Goal: Task Accomplishment & Management: Complete application form

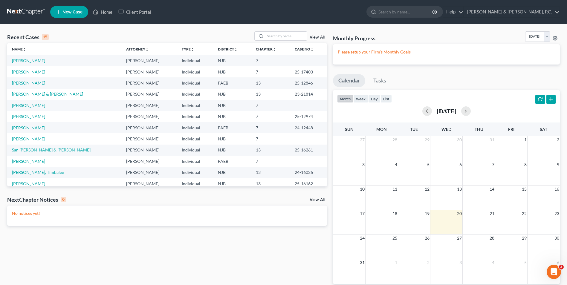
click at [33, 73] on link "[PERSON_NAME]" at bounding box center [28, 71] width 33 height 5
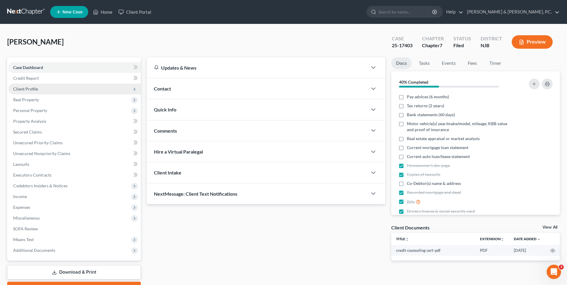
click at [29, 88] on span "Client Profile" at bounding box center [25, 88] width 25 height 5
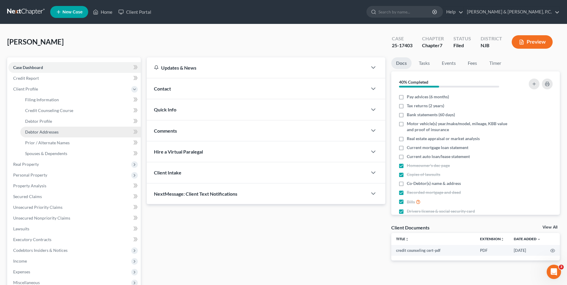
click at [46, 129] on span "Debtor Addresses" at bounding box center [41, 131] width 33 height 5
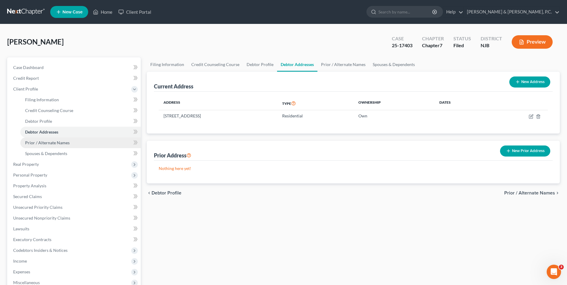
click at [50, 145] on span "Prior / Alternate Names" at bounding box center [47, 142] width 44 height 5
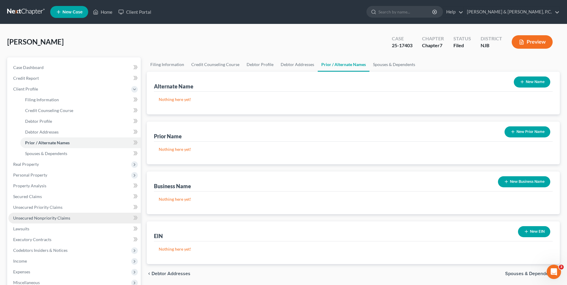
scroll to position [30, 0]
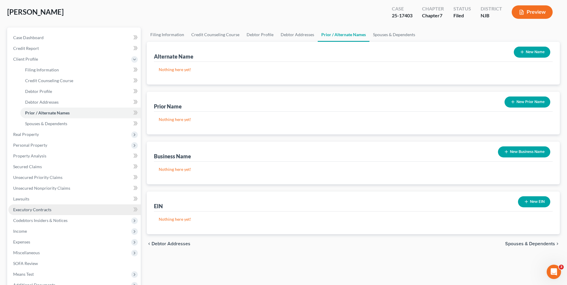
click at [39, 212] on span "Executory Contracts" at bounding box center [32, 209] width 38 height 5
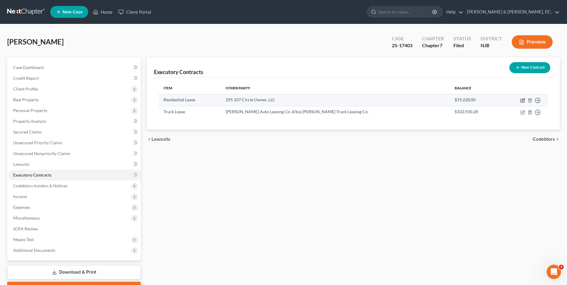
click at [522, 100] on icon "button" at bounding box center [522, 99] width 3 height 3
select select "3"
select select "16"
select select "0"
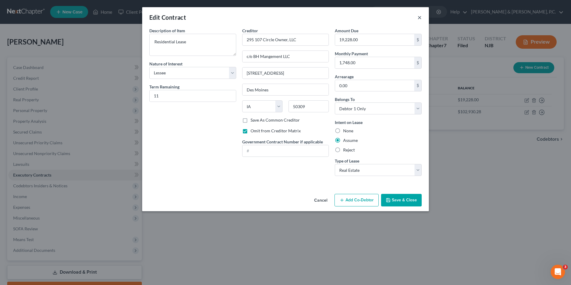
click at [418, 17] on button "×" at bounding box center [419, 17] width 4 height 7
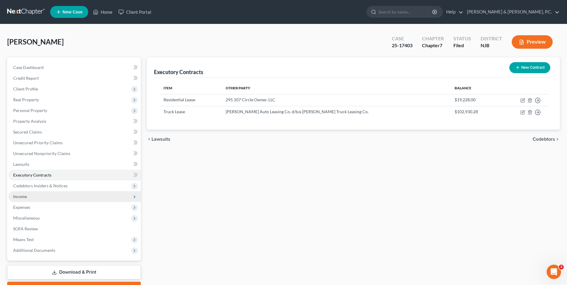
click at [22, 198] on span "Income" at bounding box center [20, 196] width 14 height 5
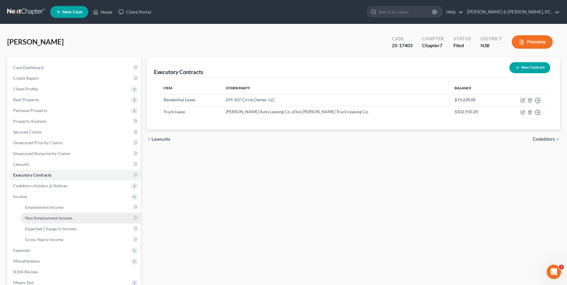
click at [45, 221] on link "Non Employment Income" at bounding box center [80, 218] width 120 height 11
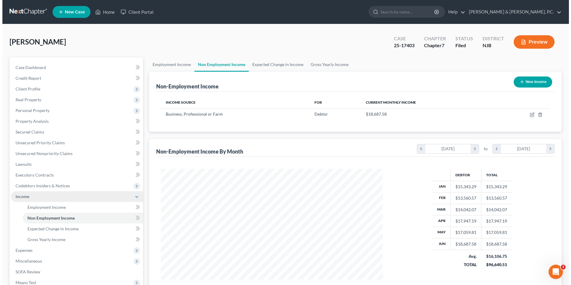
scroll to position [111, 234]
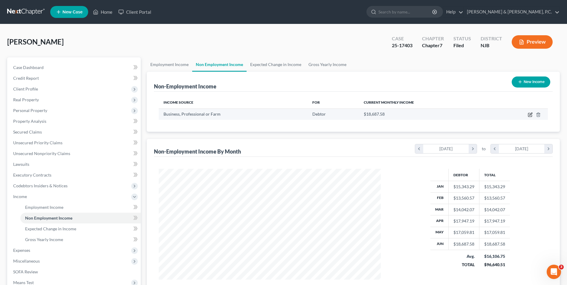
click at [529, 115] on icon "button" at bounding box center [530, 114] width 3 height 3
select select "10"
select select "0"
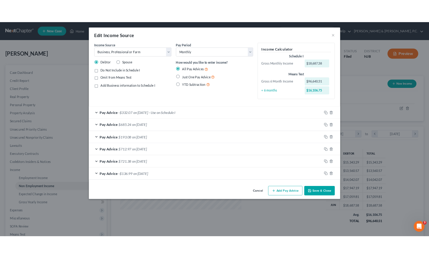
scroll to position [298533, 298467]
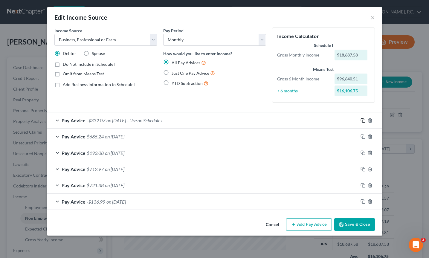
click at [362, 120] on rect "button" at bounding box center [363, 121] width 3 height 3
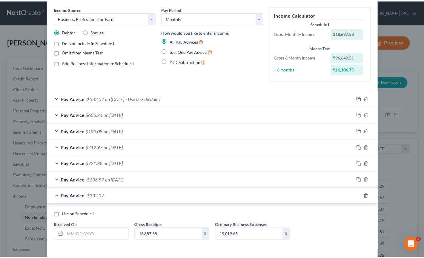
scroll to position [47, 0]
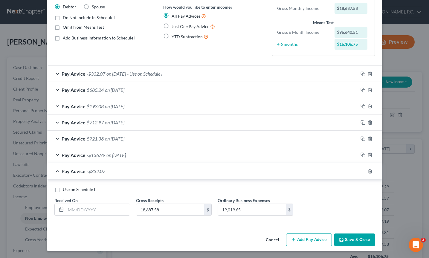
click at [268, 241] on button "Cancel" at bounding box center [272, 240] width 23 height 12
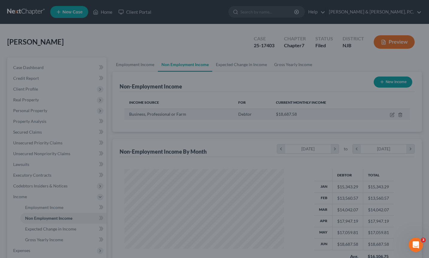
scroll to position [298533, 298469]
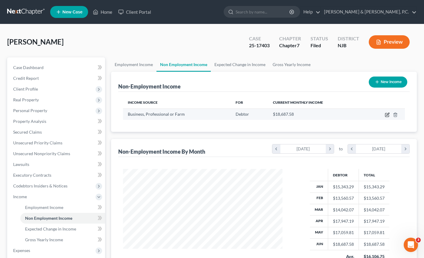
click at [386, 115] on icon "button" at bounding box center [387, 114] width 5 height 5
select select "10"
select select "0"
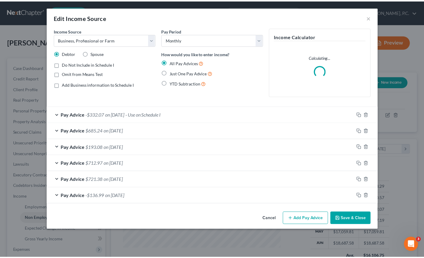
scroll to position [107, 173]
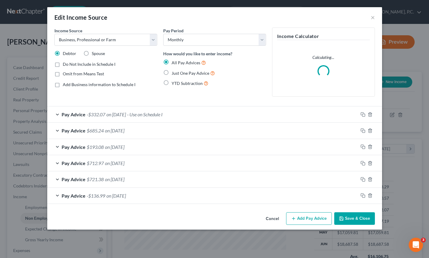
click at [57, 115] on div "Pay Advice -$332.07 on [DATE] - Use on Schedule I" at bounding box center [202, 114] width 311 height 16
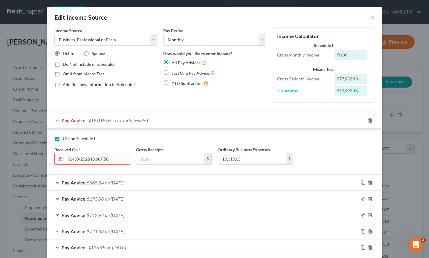
type input "06/30/202518,687.58"
click at [236, 161] on input "19,019.65" at bounding box center [252, 158] width 68 height 11
click at [182, 138] on div "Use on Schedule I" at bounding box center [214, 139] width 320 height 6
click at [368, 121] on icon "button" at bounding box center [369, 120] width 3 height 4
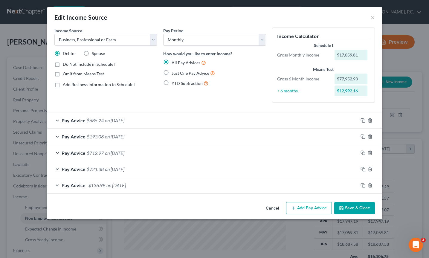
click at [55, 119] on div "Pay Advice $685.24 on [DATE]" at bounding box center [202, 120] width 311 height 16
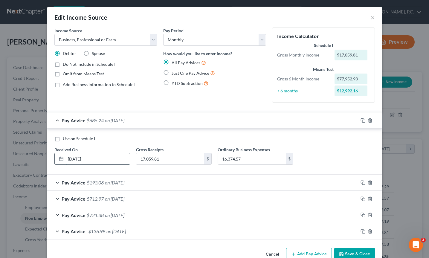
click at [82, 158] on input "[DATE]" at bounding box center [98, 158] width 64 height 11
click at [86, 158] on input "[DATE]" at bounding box center [98, 158] width 64 height 11
click at [153, 156] on input "17,059.81" at bounding box center [170, 158] width 68 height 11
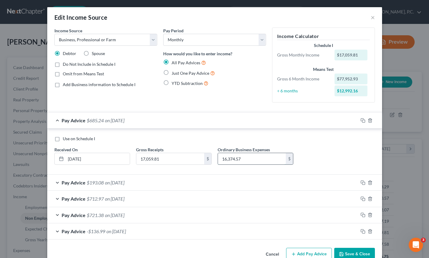
click at [227, 157] on input "16,374.57" at bounding box center [252, 158] width 68 height 11
click at [216, 136] on div "Use on Schedule I" at bounding box center [214, 139] width 320 height 6
click at [367, 121] on icon "button" at bounding box center [369, 120] width 5 height 5
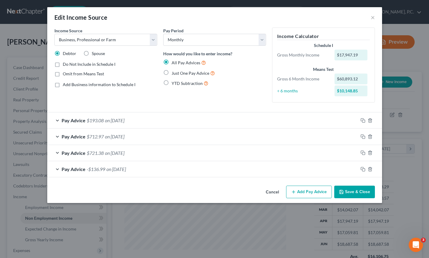
click at [56, 120] on div "Pay Advice $193.08 on [DATE]" at bounding box center [202, 120] width 311 height 16
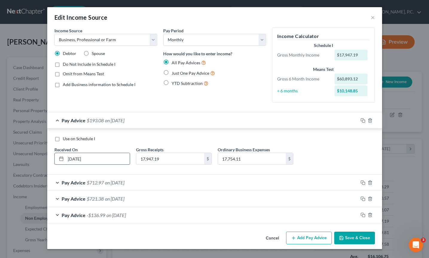
drag, startPoint x: 77, startPoint y: 160, endPoint x: 99, endPoint y: 162, distance: 22.1
click at [99, 162] on input "[DATE]" at bounding box center [98, 158] width 64 height 11
click at [152, 158] on input "17,947.19" at bounding box center [170, 158] width 68 height 11
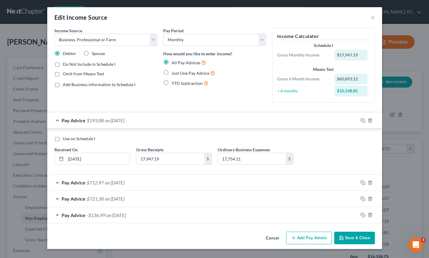
click at [208, 142] on div "Use on Schedule I Received On * [DATE] Gross Receipts 17,947.19 $ Ordinary Busi…" at bounding box center [214, 153] width 326 height 34
click at [371, 120] on icon "button" at bounding box center [369, 120] width 3 height 4
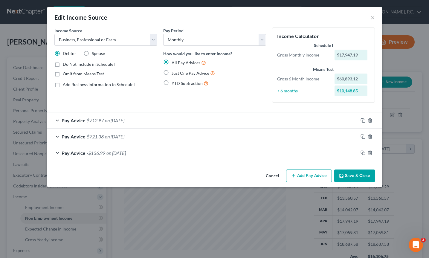
click at [57, 120] on div "Pay Advice $712.97 on [DATE]" at bounding box center [202, 120] width 311 height 16
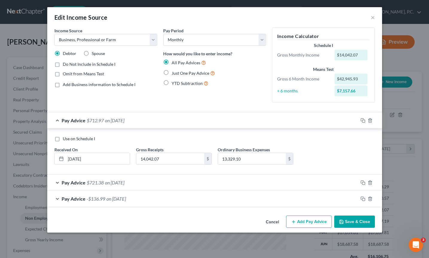
click at [165, 137] on div "Use on Schedule I" at bounding box center [214, 139] width 320 height 6
click at [371, 121] on icon "button" at bounding box center [369, 120] width 3 height 4
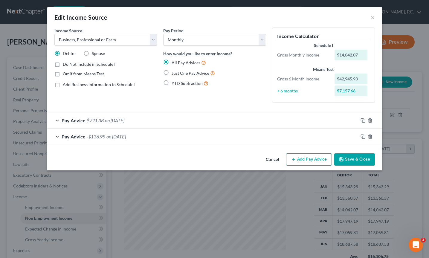
click at [57, 121] on div "Pay Advice $721.38 on [DATE]" at bounding box center [202, 120] width 311 height 16
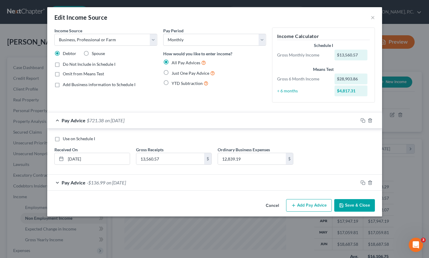
drag, startPoint x: 202, startPoint y: 136, endPoint x: 205, endPoint y: 134, distance: 3.1
click at [202, 136] on div "Use on Schedule I" at bounding box center [214, 139] width 320 height 6
click at [369, 121] on icon "button" at bounding box center [369, 120] width 5 height 5
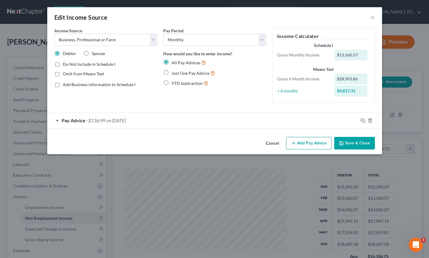
click at [57, 122] on div "Pay Advice -$136.99 on [DATE]" at bounding box center [202, 120] width 311 height 16
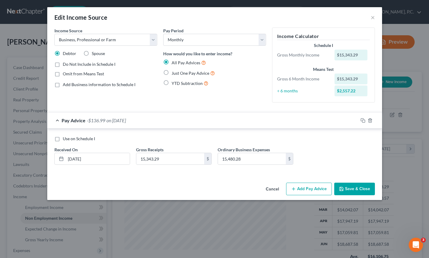
click at [239, 96] on div "Pay Period Select Monthly Twice Monthly Every Other Week Weekly How would you l…" at bounding box center [214, 67] width 109 height 80
click at [370, 121] on line "button" at bounding box center [370, 120] width 0 height 1
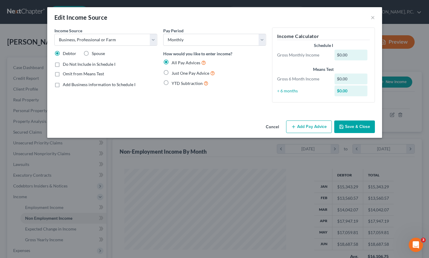
click at [348, 129] on button "Save & Close" at bounding box center [354, 126] width 41 height 13
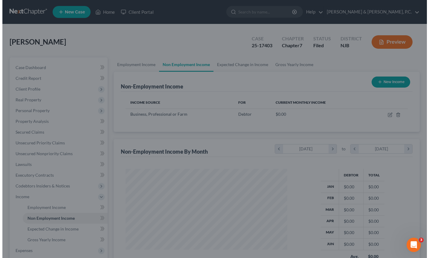
scroll to position [298533, 298469]
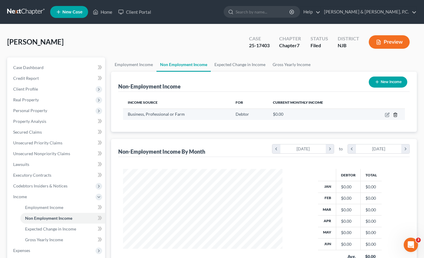
click at [395, 114] on icon "button" at bounding box center [395, 114] width 5 height 5
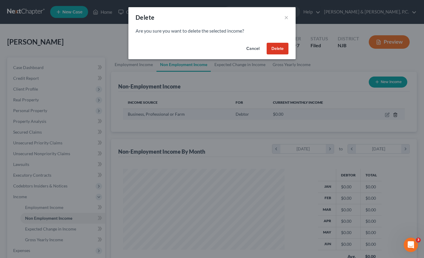
scroll to position [107, 173]
click at [278, 50] on button "Delete" at bounding box center [280, 49] width 22 height 12
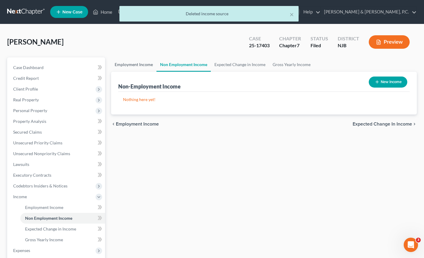
click at [139, 65] on link "Employment Income" at bounding box center [133, 64] width 45 height 14
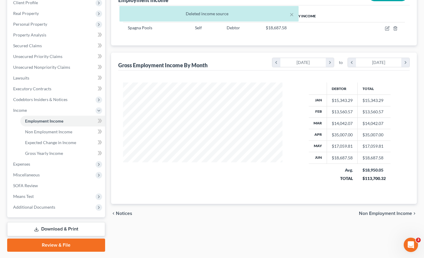
scroll to position [90, 0]
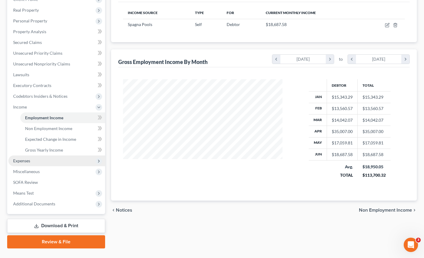
click at [31, 160] on span "Expenses" at bounding box center [56, 160] width 97 height 11
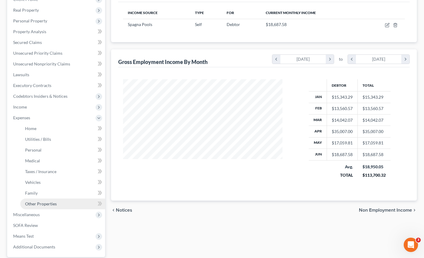
click at [38, 207] on link "Other Properties" at bounding box center [62, 203] width 85 height 11
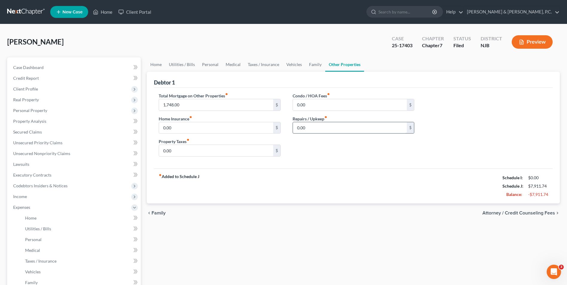
drag, startPoint x: 456, startPoint y: 201, endPoint x: 346, endPoint y: 130, distance: 131.0
click at [456, 201] on div "fiber_manual_record Added to Schedule J Schedule I: $0.00 Schedule J: $7,911.74…" at bounding box center [353, 185] width 398 height 35
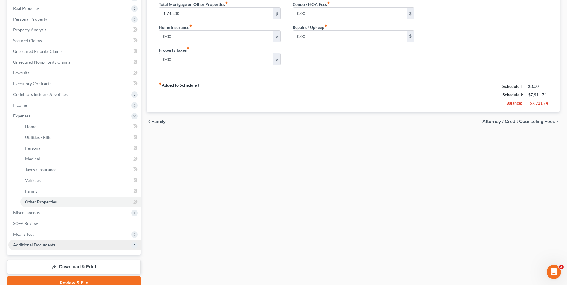
scroll to position [119, 0]
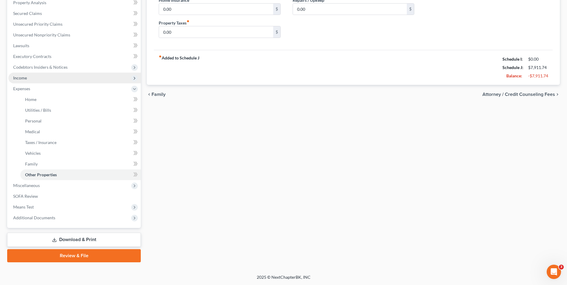
click at [28, 81] on span "Income" at bounding box center [74, 78] width 132 height 11
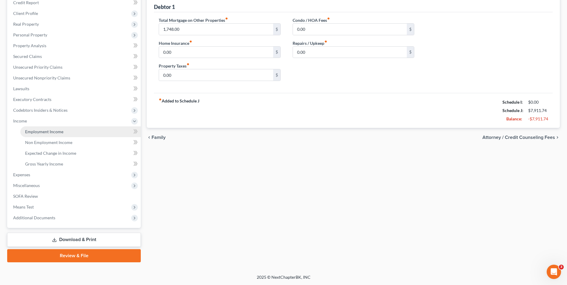
click at [39, 134] on span "Employment Income" at bounding box center [44, 131] width 38 height 5
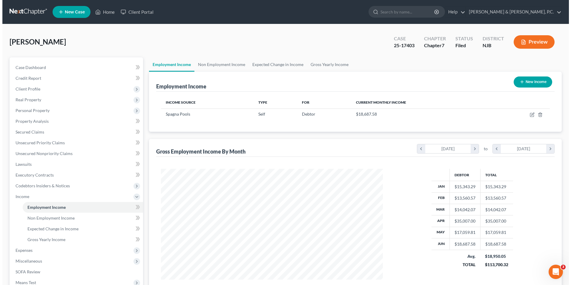
scroll to position [111, 234]
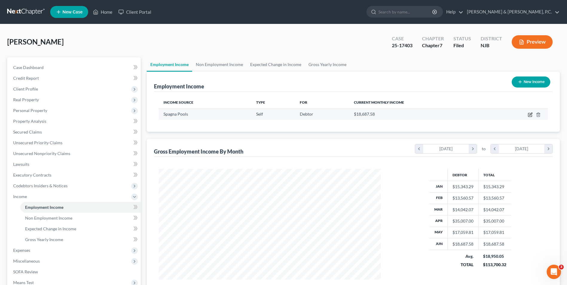
click at [528, 115] on icon "button" at bounding box center [530, 115] width 4 height 4
select select "1"
select select "0"
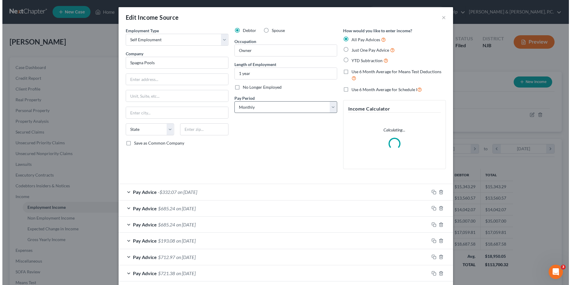
scroll to position [112, 236]
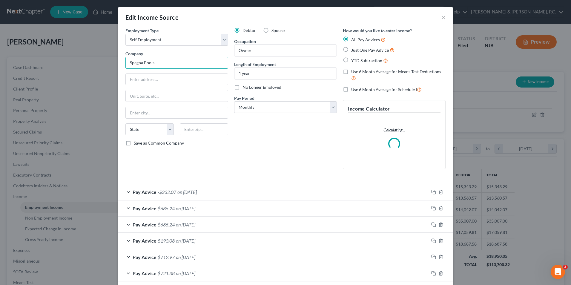
click at [153, 62] on input "Spagna Pools" at bounding box center [176, 63] width 103 height 12
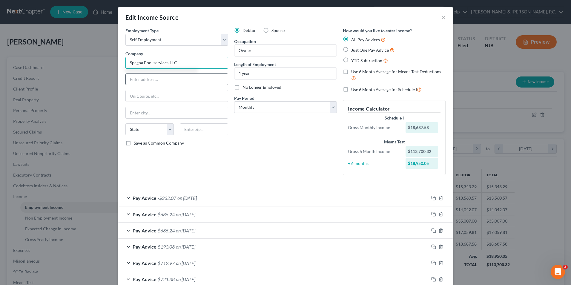
type input "Spagna Pool services, LLC"
click at [165, 83] on input "text" at bounding box center [177, 79] width 102 height 11
type input "[STREET_ADDRESS]"
type input "L"
type input "Phillipsburg"
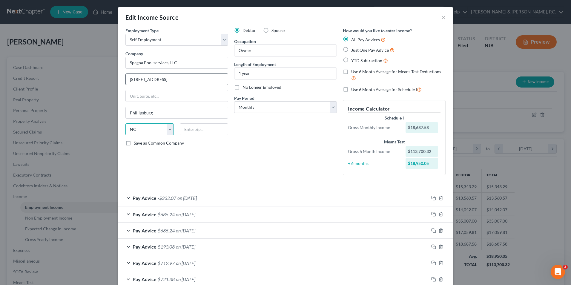
select select "33"
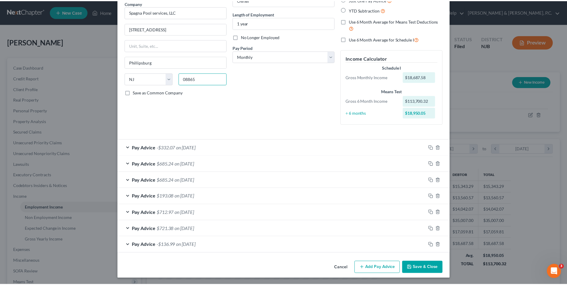
scroll to position [51, 0]
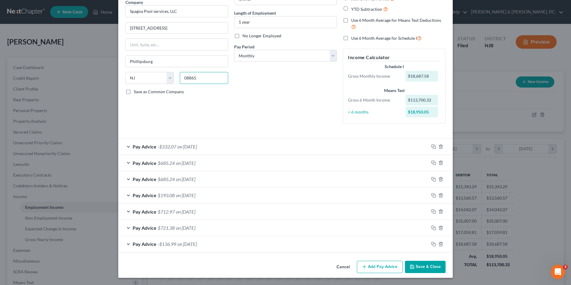
type input "08865"
click at [423, 264] on button "Save & Close" at bounding box center [425, 267] width 41 height 13
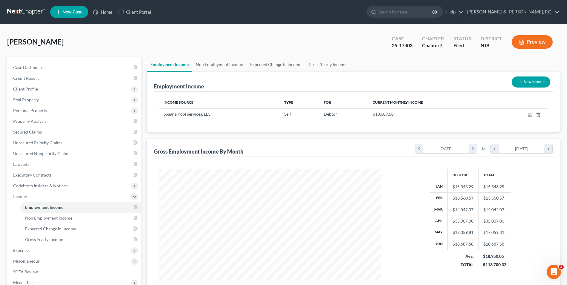
scroll to position [76, 0]
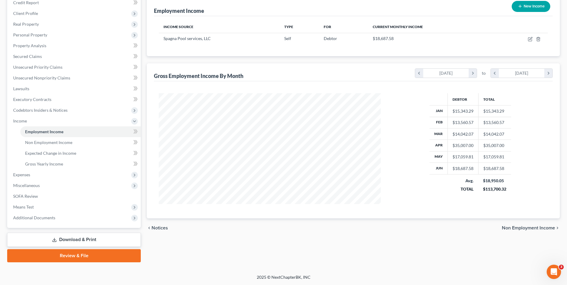
click at [89, 239] on link "Download & Print" at bounding box center [73, 240] width 133 height 14
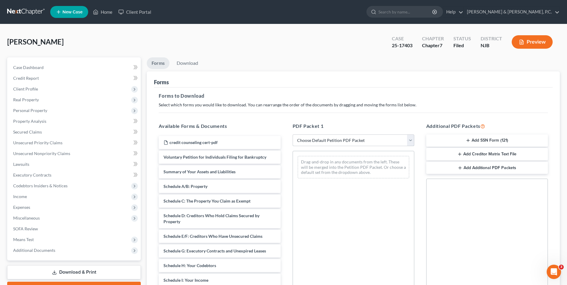
click at [410, 139] on select "Choose Default Petition PDF Packet Complete Bankruptcy Petition (all forms and …" at bounding box center [353, 140] width 122 height 12
select select "2"
click at [292, 134] on select "Choose Default Petition PDF Packet Complete Bankruptcy Petition (all forms and …" at bounding box center [353, 140] width 122 height 12
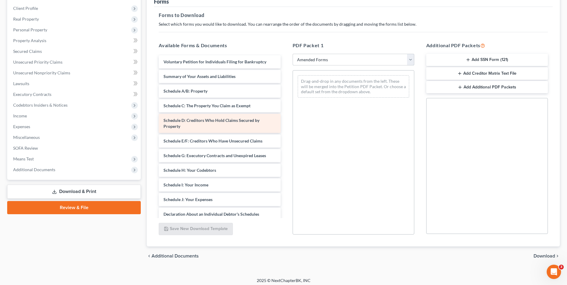
scroll to position [84, 0]
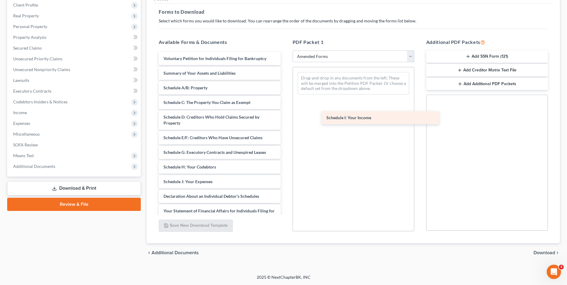
drag, startPoint x: 185, startPoint y: 182, endPoint x: 348, endPoint y: 118, distance: 174.9
click at [285, 118] on div "Schedule I: Your Income Voluntary Petition for Individuals Filing for Bankruptc…" at bounding box center [219, 190] width 131 height 277
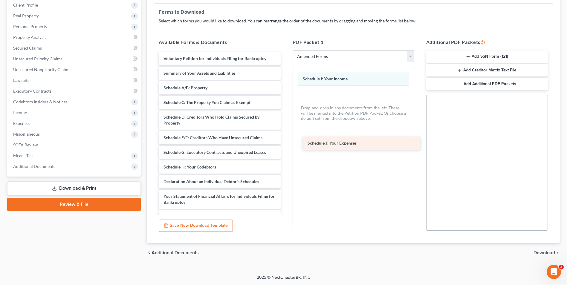
drag, startPoint x: 205, startPoint y: 184, endPoint x: 350, endPoint y: 146, distance: 149.2
click at [285, 146] on div "Schedule J: Your Expenses Voluntary Petition for Individuals Filing for Bankrup…" at bounding box center [219, 183] width 131 height 263
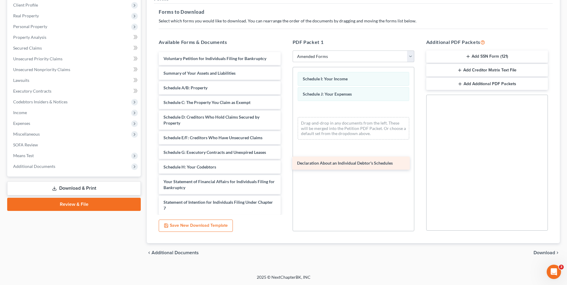
drag, startPoint x: 223, startPoint y: 182, endPoint x: 356, endPoint y: 163, distance: 134.8
click at [285, 163] on div "Declaration About an Individual Debtor's Schedules Voluntary Petition for Indiv…" at bounding box center [219, 176] width 131 height 248
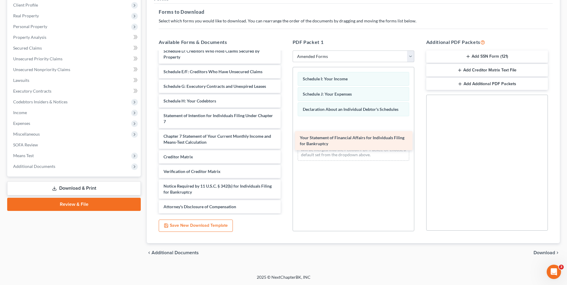
scroll to position [87, 0]
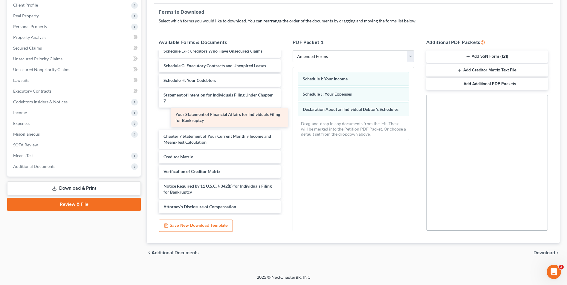
drag, startPoint x: 214, startPoint y: 98, endPoint x: 226, endPoint y: 117, distance: 22.8
click at [226, 117] on div "Your Statement of Financial Affairs for Individuals Filing for Bankruptcy Volun…" at bounding box center [219, 89] width 131 height 248
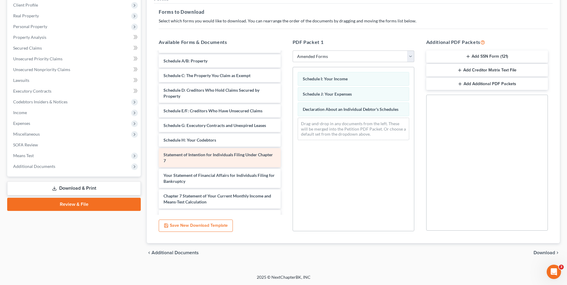
scroll to position [0, 0]
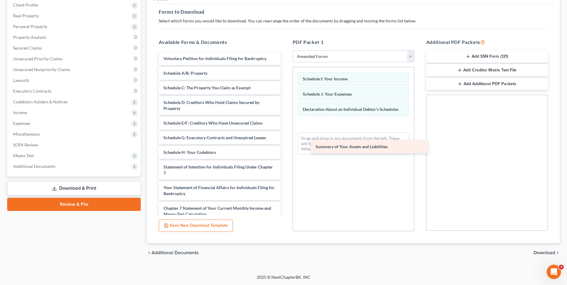
drag, startPoint x: 219, startPoint y: 73, endPoint x: 371, endPoint y: 146, distance: 168.8
click at [285, 146] on div "Summary of Your Assets and Liabilities Voluntary Petition for Individuals Filin…" at bounding box center [219, 168] width 131 height 233
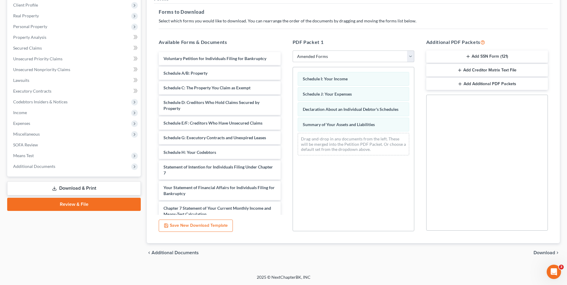
click at [547, 254] on span "Download" at bounding box center [544, 252] width 22 height 5
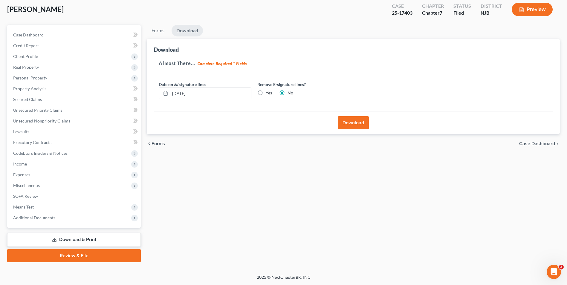
scroll to position [33, 0]
click at [358, 125] on button "Download" at bounding box center [352, 122] width 31 height 13
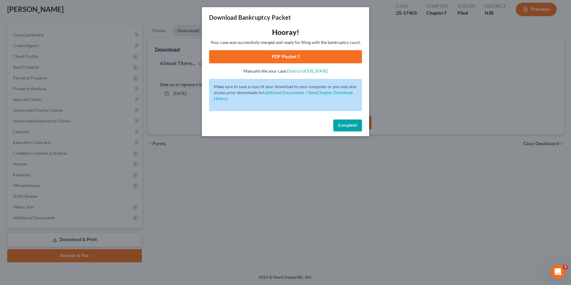
click at [309, 62] on link "PDF Packet 1" at bounding box center [285, 56] width 153 height 13
click at [346, 127] on span "Complete!" at bounding box center [347, 125] width 19 height 5
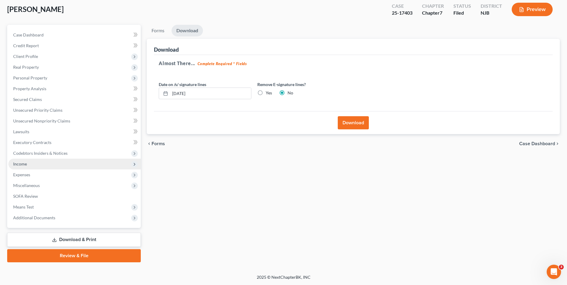
click at [31, 166] on span "Income" at bounding box center [74, 164] width 132 height 11
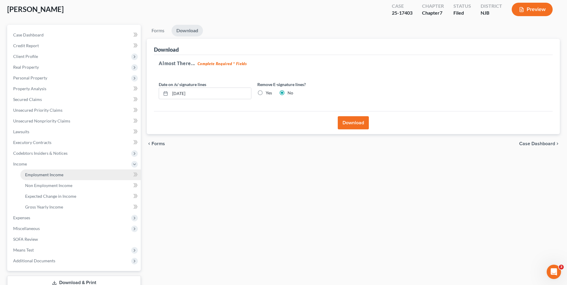
click at [44, 177] on link "Employment Income" at bounding box center [80, 174] width 120 height 11
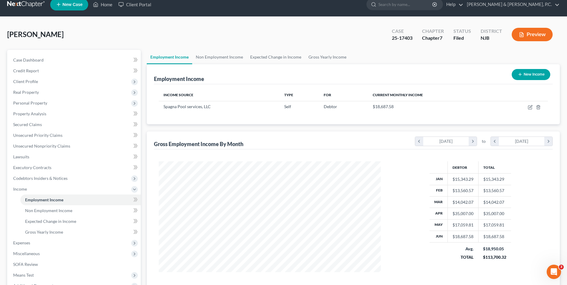
scroll to position [60, 0]
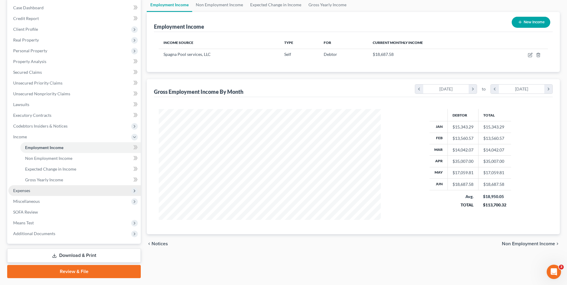
click at [21, 193] on span "Expenses" at bounding box center [74, 190] width 132 height 11
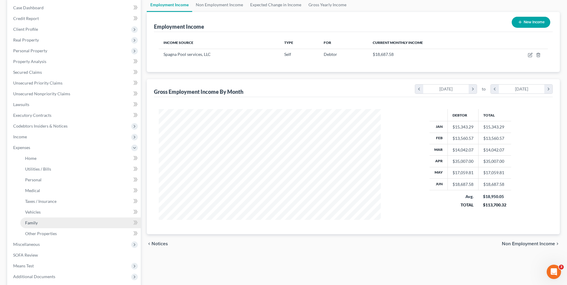
click at [33, 225] on link "Family" at bounding box center [80, 222] width 120 height 11
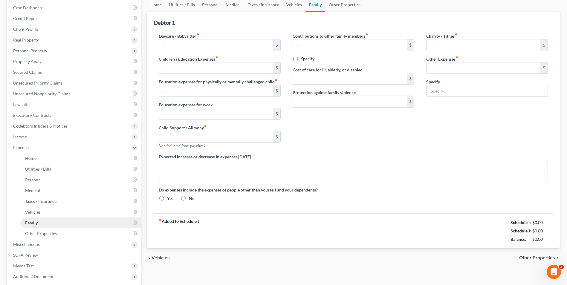
scroll to position [30, 0]
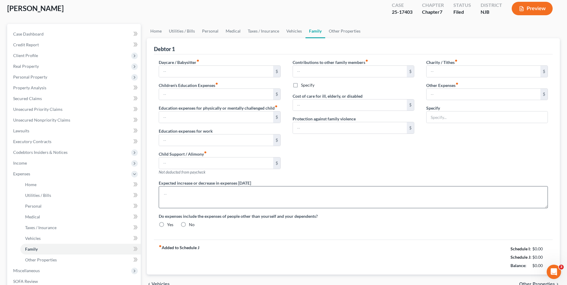
type input "0.00"
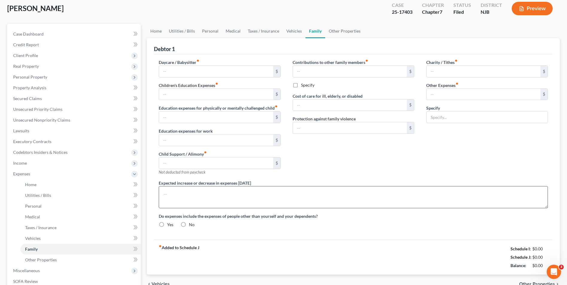
type input "0.00"
type input "10.00"
type input "200.00"
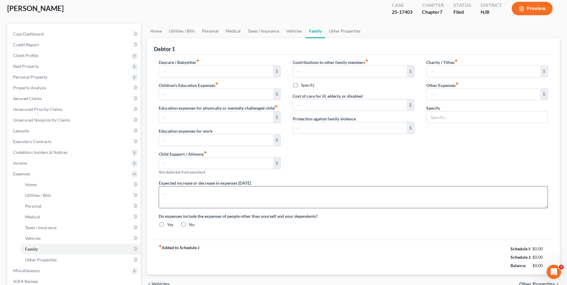
type input "Pet Care"
radio input "true"
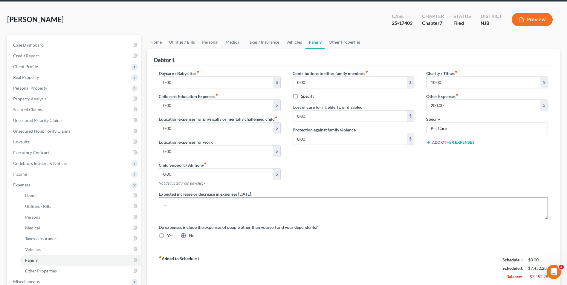
scroll to position [60, 0]
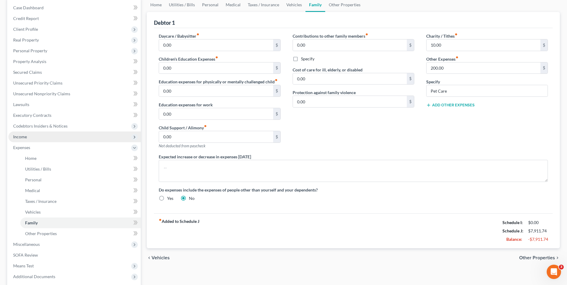
click at [22, 137] on span "Income" at bounding box center [20, 136] width 14 height 5
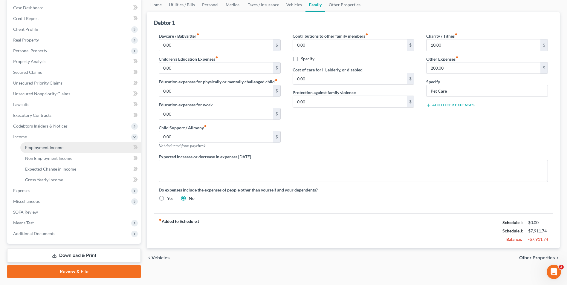
click at [57, 147] on span "Employment Income" at bounding box center [44, 147] width 38 height 5
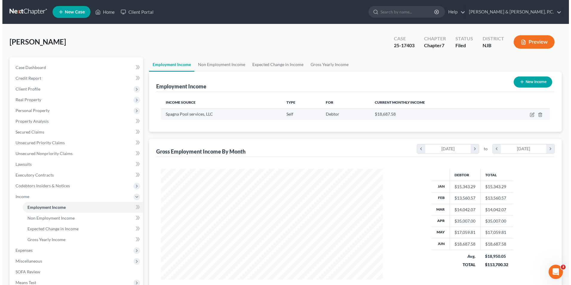
scroll to position [111, 234]
click at [530, 114] on icon "button" at bounding box center [529, 114] width 5 height 5
select select "1"
select select "33"
select select "0"
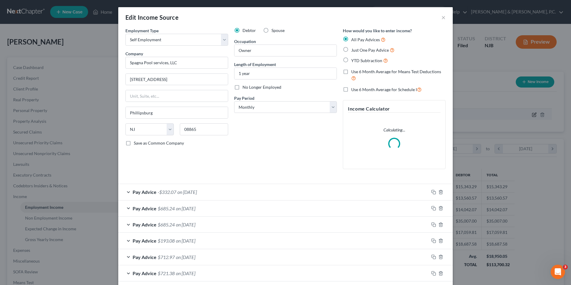
scroll to position [112, 236]
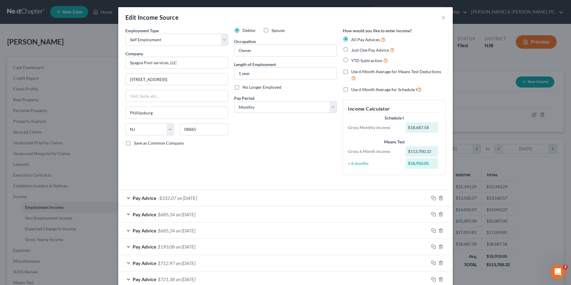
click at [125, 198] on div "Pay Advice -$332.07 on [DATE]" at bounding box center [273, 198] width 311 height 16
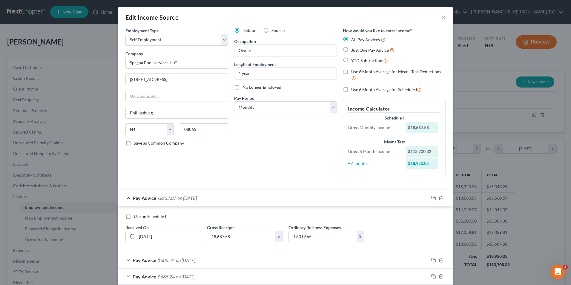
click at [134, 217] on label "Use on Schedule I" at bounding box center [150, 217] width 32 height 6
click at [136, 217] on input "Use on Schedule I" at bounding box center [138, 216] width 4 height 4
checkbox input "true"
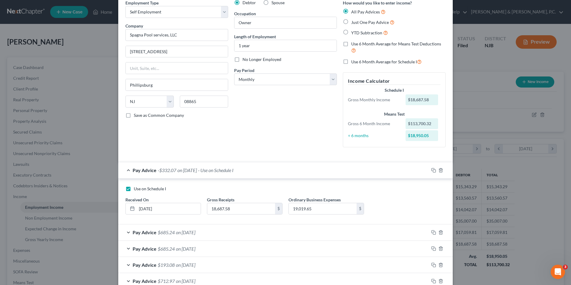
scroll to position [60, 0]
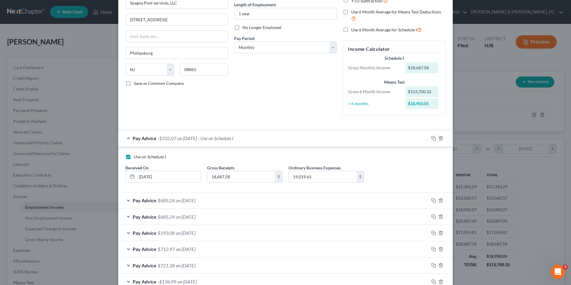
click at [127, 201] on div "Pay Advice $685.24 on [DATE]" at bounding box center [273, 200] width 311 height 16
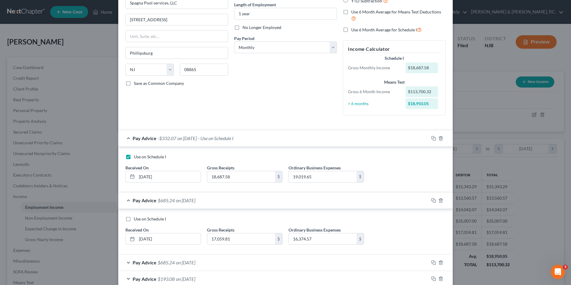
click at [134, 220] on label "Use on Schedule I" at bounding box center [150, 219] width 32 height 6
click at [136, 220] on input "Use on Schedule I" at bounding box center [138, 218] width 4 height 4
checkbox input "true"
click at [134, 157] on label "Use on Schedule I" at bounding box center [150, 157] width 32 height 6
click at [136, 157] on input "Use on Schedule I" at bounding box center [138, 156] width 4 height 4
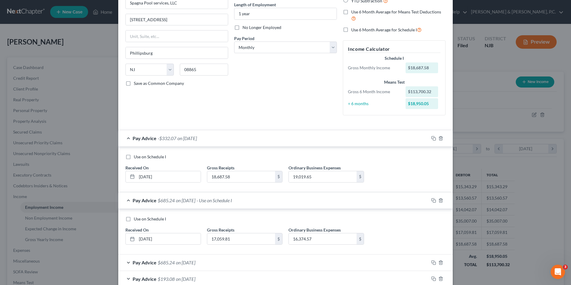
checkbox input "true"
checkbox input "false"
click at [134, 158] on label "Use on Schedule I" at bounding box center [150, 157] width 32 height 6
click at [136, 158] on input "Use on Schedule I" at bounding box center [138, 156] width 4 height 4
checkbox input "false"
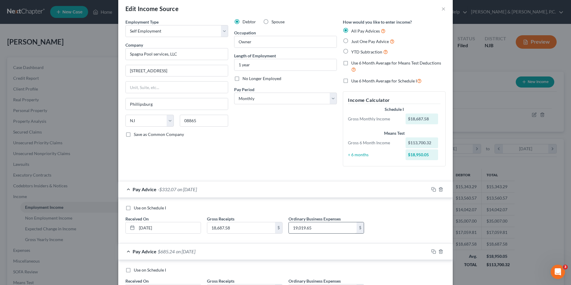
scroll to position [0, 0]
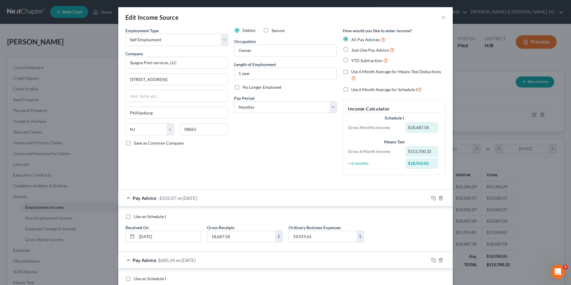
click at [351, 90] on label "Use 6 Month Average for Schedule I" at bounding box center [386, 89] width 70 height 7
click at [354, 90] on input "Use 6 Month Average for Schedule I" at bounding box center [356, 88] width 4 height 4
checkbox input "true"
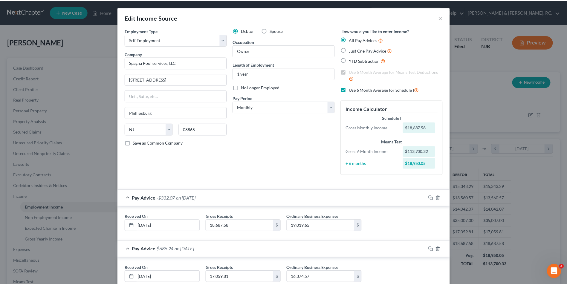
scroll to position [122, 0]
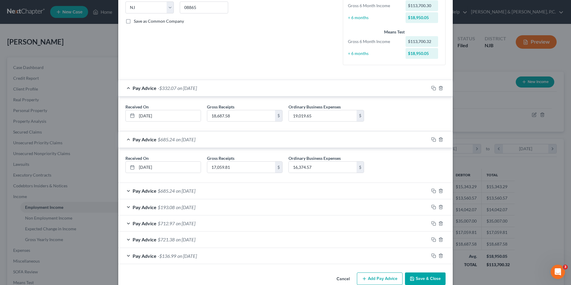
click at [421, 279] on button "Save & Close" at bounding box center [425, 278] width 41 height 13
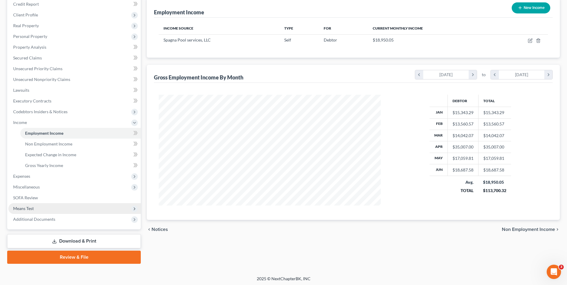
scroll to position [76, 0]
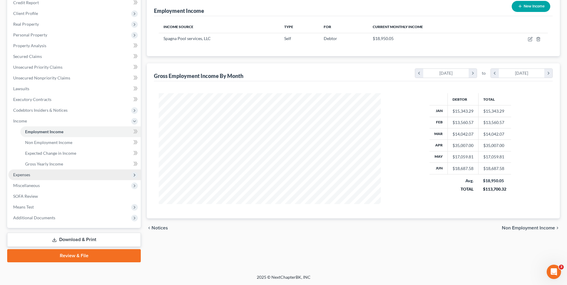
click at [26, 175] on span "Expenses" at bounding box center [21, 174] width 17 height 5
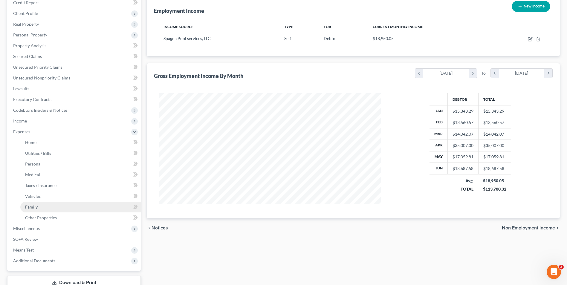
click at [44, 207] on link "Family" at bounding box center [80, 207] width 120 height 11
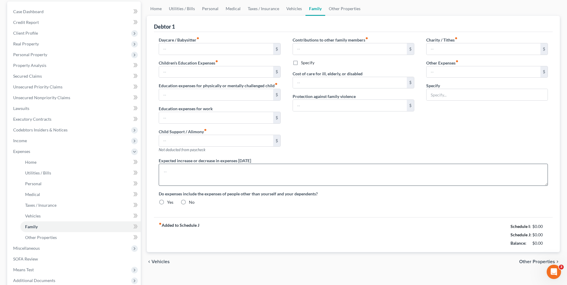
type input "0.00"
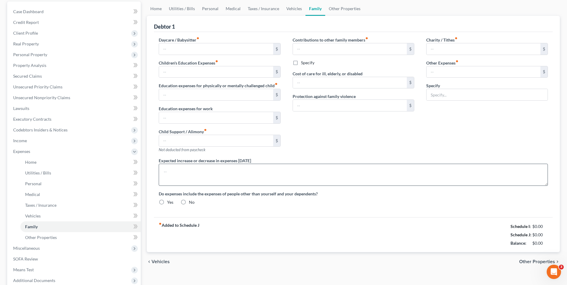
type input "0.00"
type input "10.00"
type input "200.00"
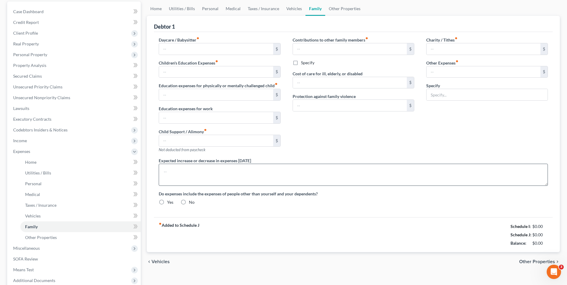
type input "Pet Care"
radio input "true"
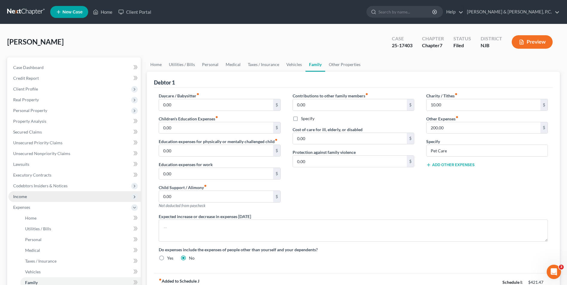
drag, startPoint x: 22, startPoint y: 199, endPoint x: 30, endPoint y: 199, distance: 7.5
click at [22, 199] on span "Income" at bounding box center [74, 196] width 132 height 11
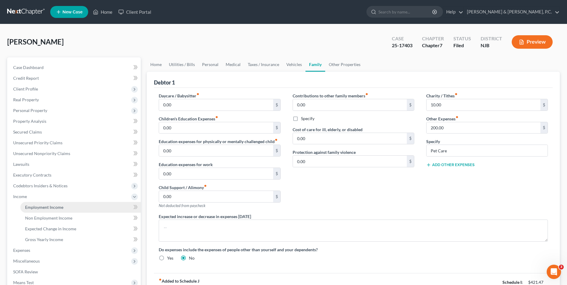
click at [62, 210] on link "Employment Income" at bounding box center [80, 207] width 120 height 11
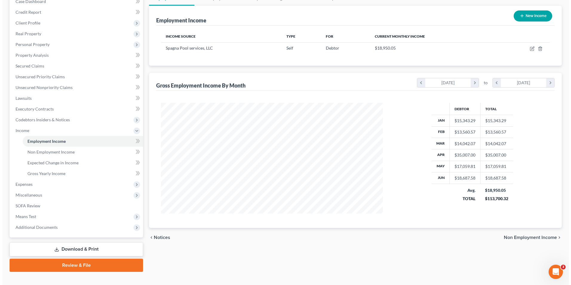
scroll to position [76, 0]
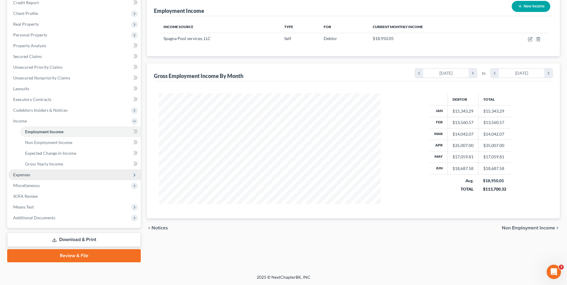
click at [20, 177] on span "Expenses" at bounding box center [74, 174] width 132 height 11
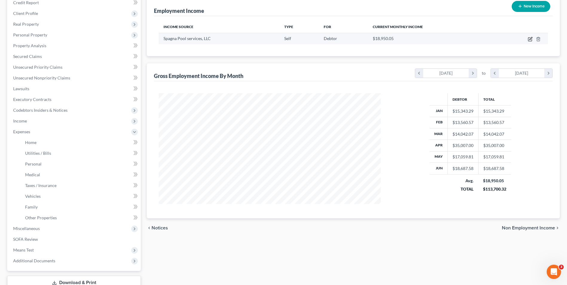
click at [529, 40] on icon "button" at bounding box center [529, 39] width 5 height 5
select select "1"
select select "33"
select select "0"
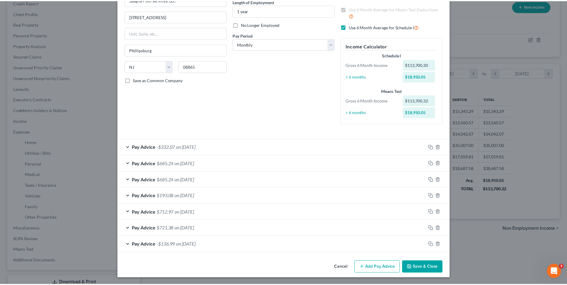
scroll to position [63, 0]
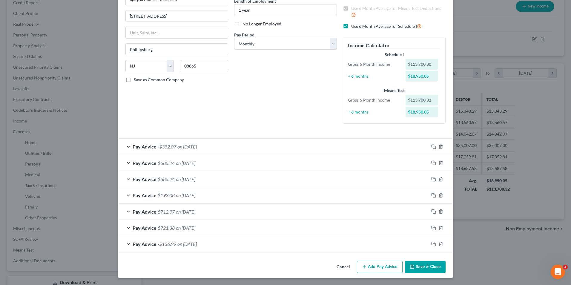
click at [95, 96] on div "Edit Income Source × Employment Type * Select Full or [DEMOGRAPHIC_DATA] Employ…" at bounding box center [285, 142] width 571 height 285
click at [342, 267] on button "Cancel" at bounding box center [343, 267] width 23 height 12
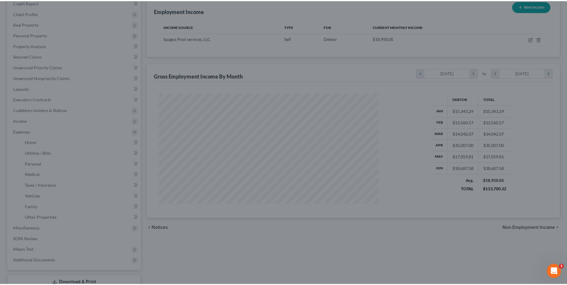
scroll to position [298529, 298406]
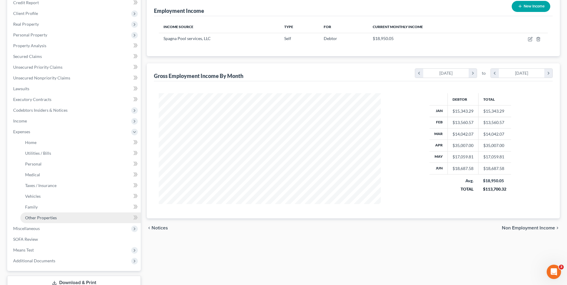
click at [35, 220] on span "Other Properties" at bounding box center [41, 217] width 32 height 5
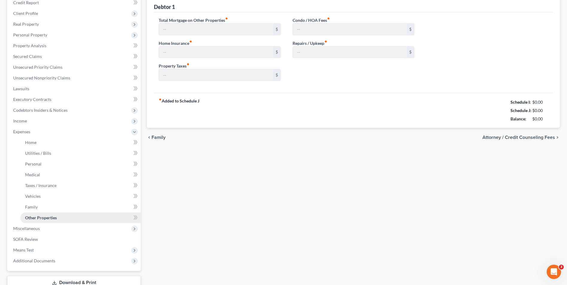
scroll to position [45, 0]
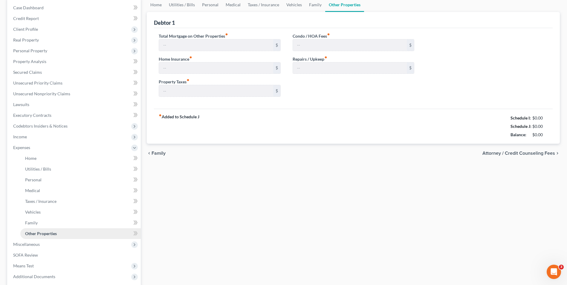
type input "1,748.00"
type input "0.00"
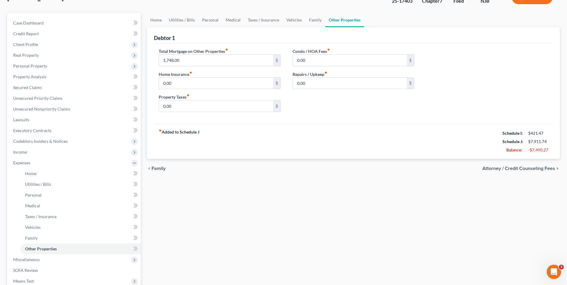
scroll to position [119, 0]
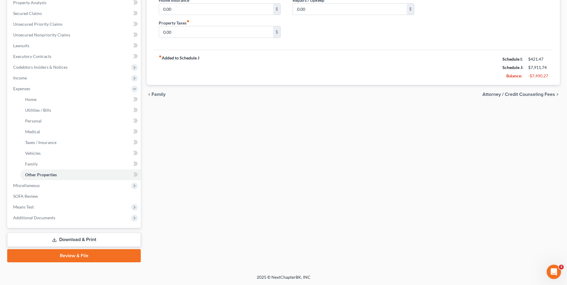
click at [84, 241] on link "Download & Print" at bounding box center [73, 240] width 133 height 14
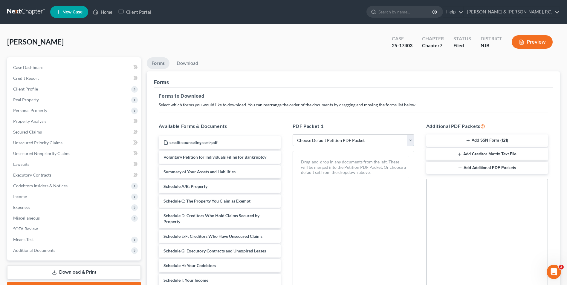
click at [411, 140] on select "Choose Default Petition PDF Packet Complete Bankruptcy Petition (all forms and …" at bounding box center [353, 140] width 122 height 12
select select "2"
click at [292, 134] on select "Choose Default Petition PDF Packet Complete Bankruptcy Petition (all forms and …" at bounding box center [353, 140] width 122 height 12
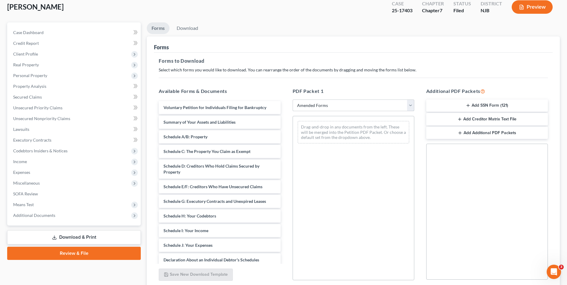
scroll to position [84, 0]
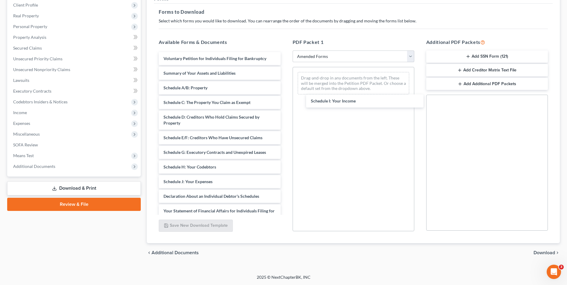
drag, startPoint x: 267, startPoint y: 151, endPoint x: 335, endPoint y: 105, distance: 81.9
click at [285, 102] on div "Schedule I: Your Income Voluntary Petition for Individuals Filing for Bankruptc…" at bounding box center [219, 190] width 131 height 277
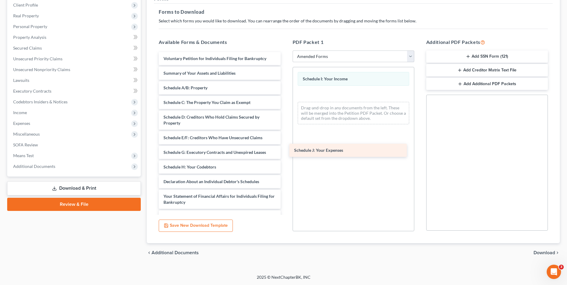
drag, startPoint x: 191, startPoint y: 182, endPoint x: 321, endPoint y: 151, distance: 134.2
click at [285, 151] on div "Schedule J: Your Expenses Voluntary Petition for Individuals Filing for Bankrup…" at bounding box center [219, 183] width 131 height 263
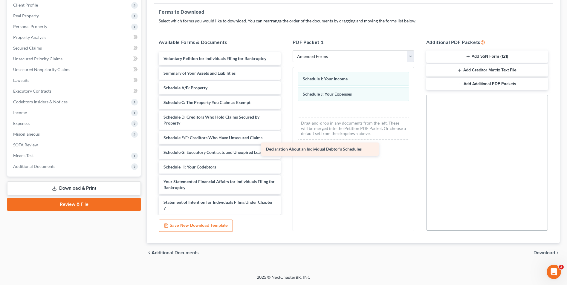
drag, startPoint x: 218, startPoint y: 182, endPoint x: 320, endPoint y: 149, distance: 107.5
click at [285, 149] on div "Declaration About an Individual Debtor's Schedules Voluntary Petition for Indiv…" at bounding box center [219, 176] width 131 height 248
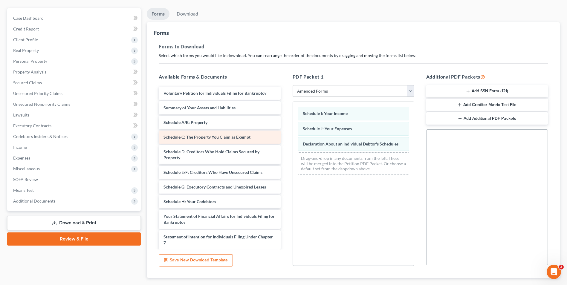
scroll to position [0, 0]
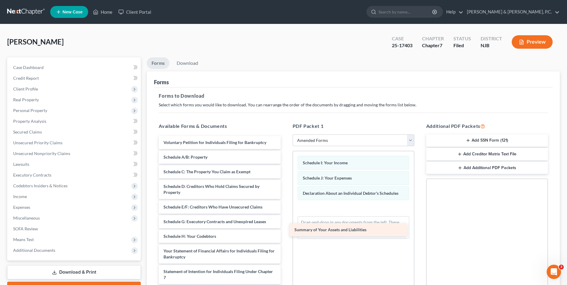
drag, startPoint x: 208, startPoint y: 159, endPoint x: 338, endPoint y: 231, distance: 149.6
click at [285, 231] on div "Summary of Your Assets and Liabilities Voluntary Petition for Individuals Filin…" at bounding box center [219, 252] width 131 height 233
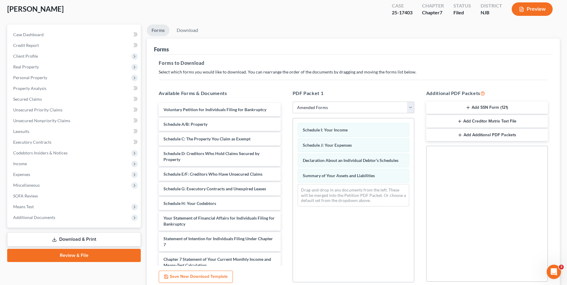
scroll to position [84, 0]
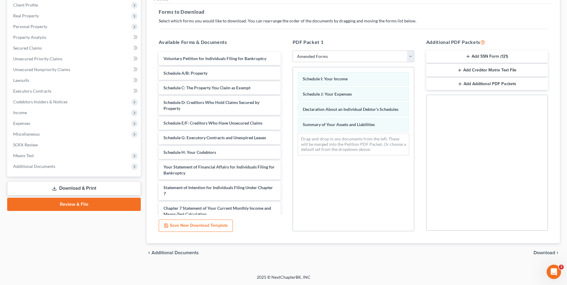
click at [544, 253] on span "Download" at bounding box center [544, 252] width 22 height 5
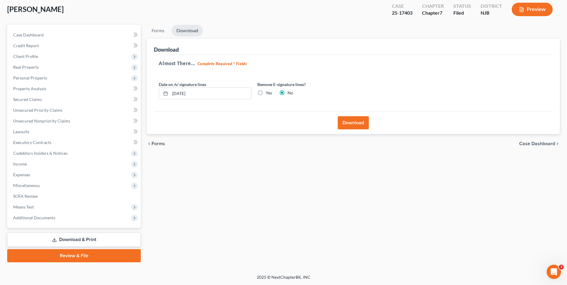
scroll to position [33, 0]
click at [356, 124] on button "Download" at bounding box center [352, 122] width 31 height 13
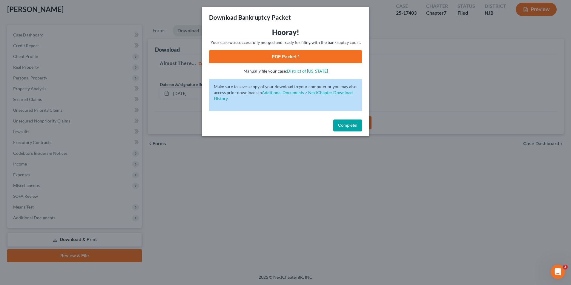
click at [322, 59] on link "PDF Packet 1" at bounding box center [285, 56] width 153 height 13
click at [343, 126] on span "Complete!" at bounding box center [347, 125] width 19 height 5
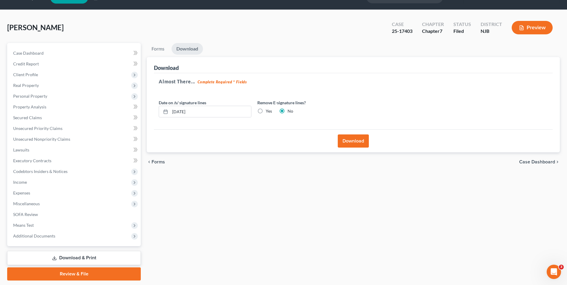
scroll to position [0, 0]
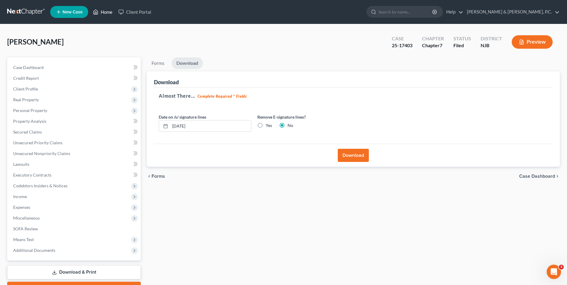
drag, startPoint x: 105, startPoint y: 11, endPoint x: 107, endPoint y: 14, distance: 4.3
click at [105, 11] on link "Home" at bounding box center [102, 12] width 25 height 11
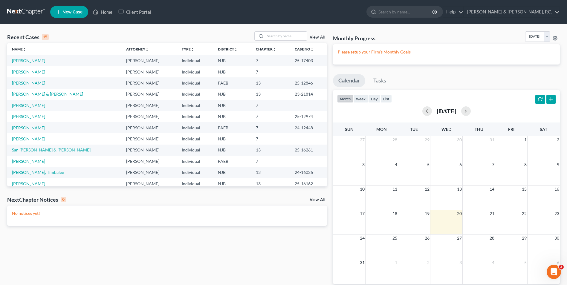
click at [65, 11] on span "New Case" at bounding box center [72, 12] width 20 height 4
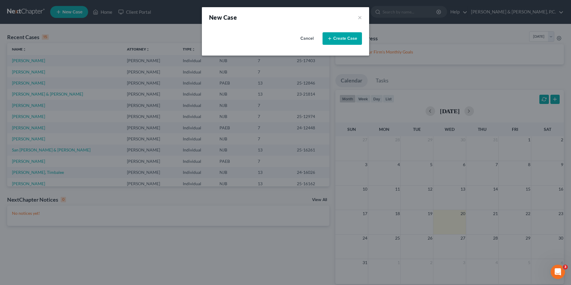
select select "51"
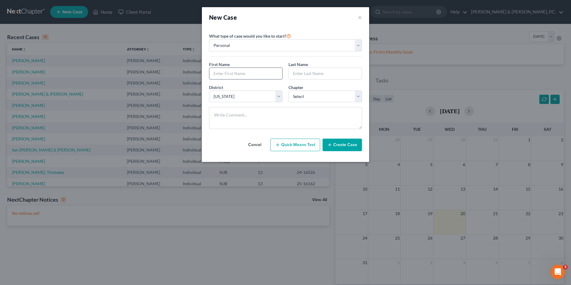
click at [237, 72] on input "text" at bounding box center [245, 73] width 73 height 11
type input "[PERSON_NAME]"
click at [274, 95] on select "Select [US_STATE] - [GEOGRAPHIC_DATA] [US_STATE] - [GEOGRAPHIC_DATA][US_STATE] …" at bounding box center [245, 96] width 73 height 12
select select "67"
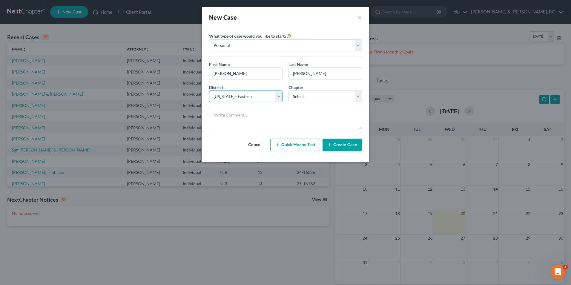
click at [209, 90] on select "Select [US_STATE] - [GEOGRAPHIC_DATA] [US_STATE] - [GEOGRAPHIC_DATA][US_STATE] …" at bounding box center [245, 96] width 73 height 12
click at [289, 100] on select "Select 7 11 12 13" at bounding box center [324, 96] width 73 height 12
select select "0"
click at [288, 90] on select "Select 7 11 12 13" at bounding box center [324, 96] width 73 height 12
click at [345, 144] on button "Create Case" at bounding box center [342, 145] width 39 height 13
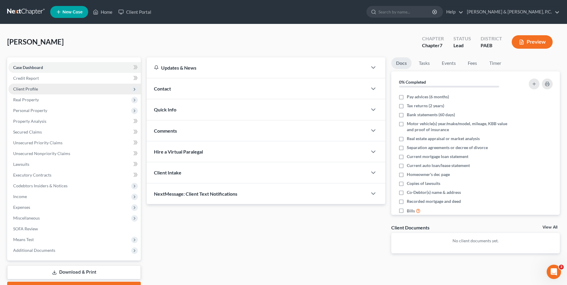
click at [28, 90] on span "Client Profile" at bounding box center [25, 88] width 25 height 5
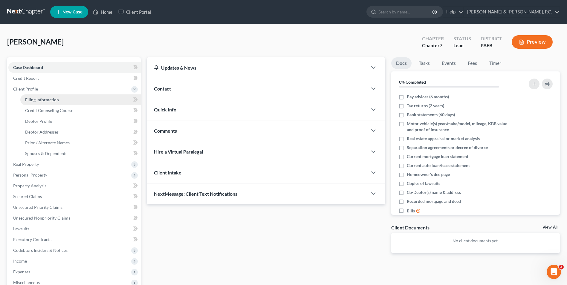
click at [53, 98] on span "Filing Information" at bounding box center [42, 99] width 34 height 5
select select "1"
select select "0"
select select "67"
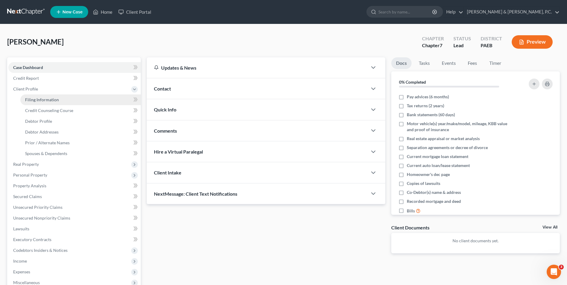
select select "39"
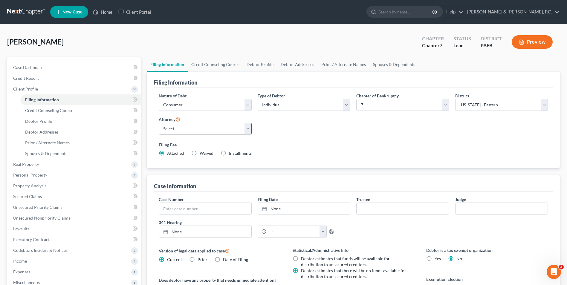
drag, startPoint x: 252, startPoint y: 130, endPoint x: 242, endPoint y: 130, distance: 10.5
click at [252, 130] on div "Attorney Select [PERSON_NAME] - PA [PERSON_NAME] - NJB [PERSON_NAME] - PAEB [PE…" at bounding box center [205, 128] width 99 height 24
click at [242, 130] on select "Select [PERSON_NAME] - PA [PERSON_NAME] - NJB [PERSON_NAME] - PAEB [PERSON_NAME]" at bounding box center [205, 129] width 93 height 12
select select "2"
click at [159, 123] on select "Select [PERSON_NAME] - PA [PERSON_NAME] - NJB [PERSON_NAME] - PAEB [PERSON_NAME]" at bounding box center [205, 129] width 93 height 12
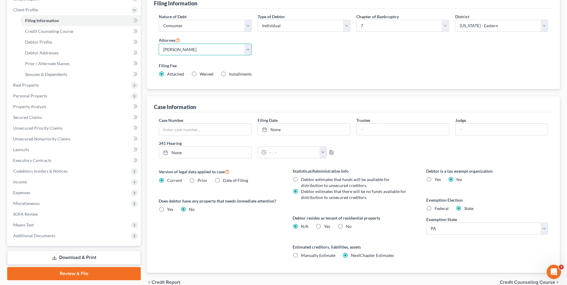
scroll to position [90, 0]
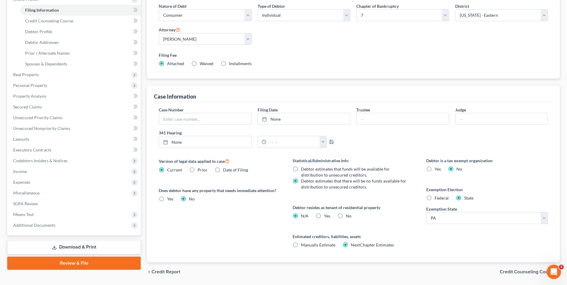
click at [434, 199] on label "Federal" at bounding box center [441, 198] width 14 height 6
click at [437, 199] on input "Federal" at bounding box center [439, 197] width 4 height 4
radio input "true"
radio input "false"
click at [324, 215] on label "Yes Yes" at bounding box center [327, 216] width 6 height 6
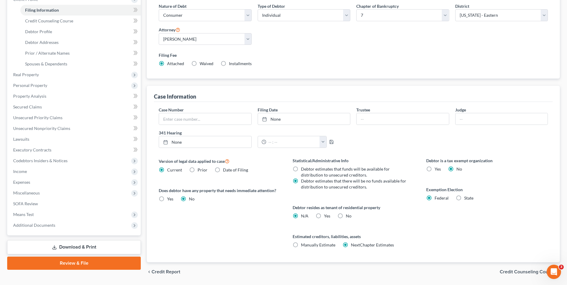
click at [326, 215] on input "Yes Yes" at bounding box center [328, 215] width 4 height 4
radio input "true"
radio input "false"
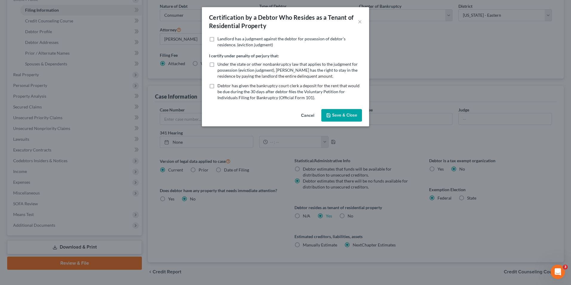
click at [351, 116] on button "Save & Close" at bounding box center [341, 115] width 41 height 13
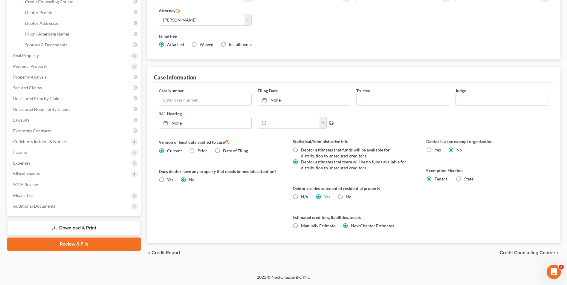
click at [510, 251] on span "Credit Counseling Course" at bounding box center [526, 252] width 55 height 5
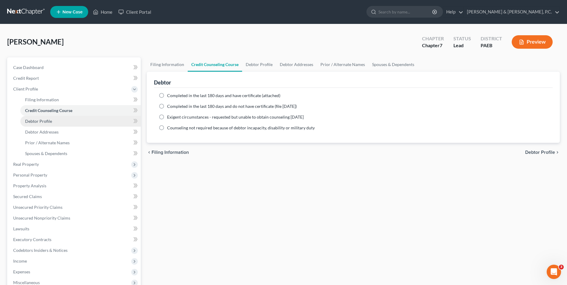
click at [59, 122] on link "Debtor Profile" at bounding box center [80, 121] width 120 height 11
select select "0"
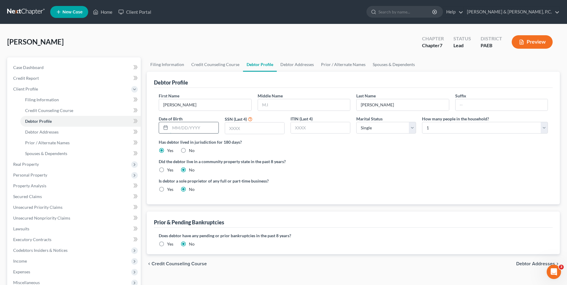
click at [197, 128] on input "text" at bounding box center [194, 127] width 48 height 11
type input "[DATE]"
click at [245, 132] on input "text" at bounding box center [254, 127] width 59 height 11
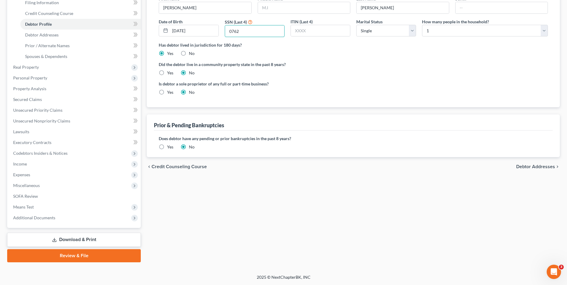
type input "0762"
click at [523, 167] on span "Debtor Addresses" at bounding box center [535, 166] width 39 height 5
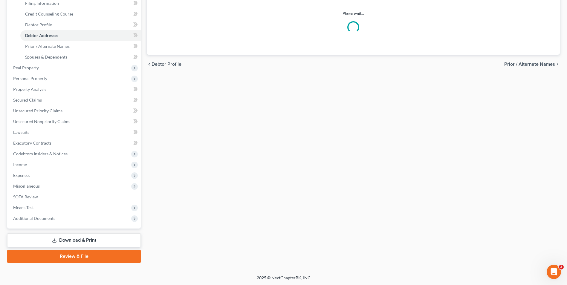
scroll to position [6, 0]
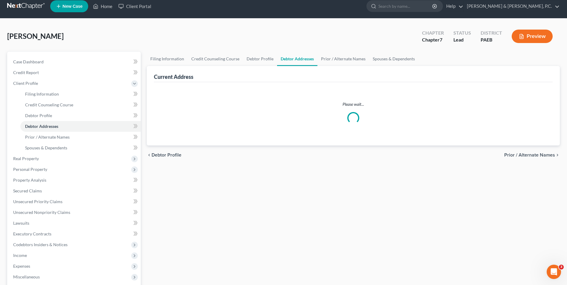
select select "0"
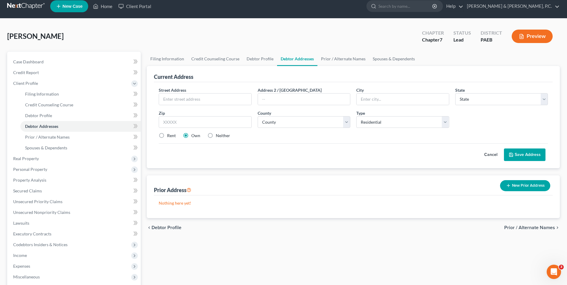
scroll to position [0, 0]
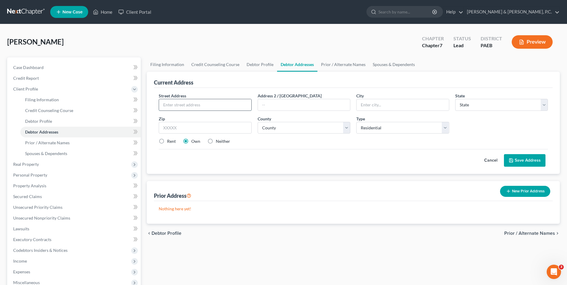
click at [182, 105] on input "text" at bounding box center [205, 104] width 92 height 11
type input "[STREET_ADDRESS]"
click at [375, 101] on input "text" at bounding box center [402, 104] width 92 height 11
type input "[GEOGRAPHIC_DATA]"
select select "39"
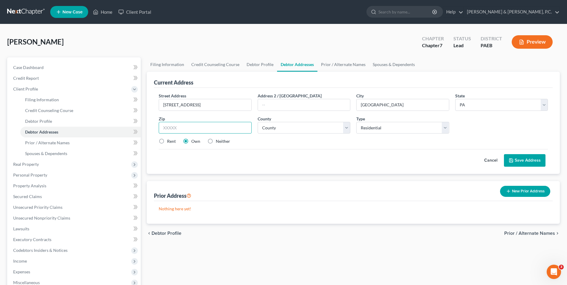
click at [175, 127] on input "text" at bounding box center [205, 128] width 93 height 12
type input "18101"
click at [309, 128] on select "County [GEOGRAPHIC_DATA] [GEOGRAPHIC_DATA] [GEOGRAPHIC_DATA] [GEOGRAPHIC_DATA] …" at bounding box center [303, 128] width 93 height 12
select select "38"
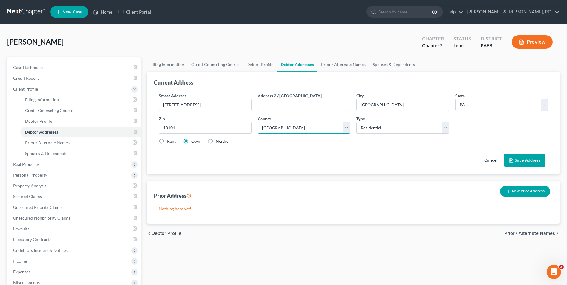
click at [257, 122] on select "County [GEOGRAPHIC_DATA] [GEOGRAPHIC_DATA] [GEOGRAPHIC_DATA] [GEOGRAPHIC_DATA] …" at bounding box center [303, 128] width 93 height 12
click at [167, 141] on label "Rent" at bounding box center [171, 141] width 9 height 6
click at [169, 141] on input "Rent" at bounding box center [171, 140] width 4 height 4
radio input "true"
click at [527, 159] on button "Save Address" at bounding box center [525, 160] width 42 height 13
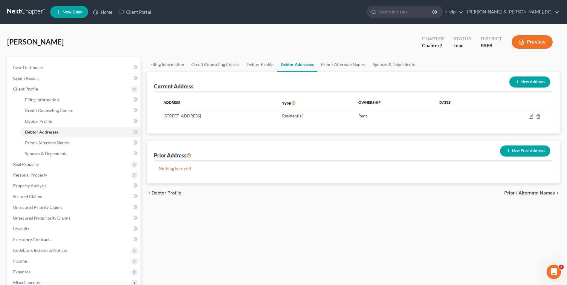
click at [524, 152] on button "New Prior Address" at bounding box center [525, 150] width 50 height 11
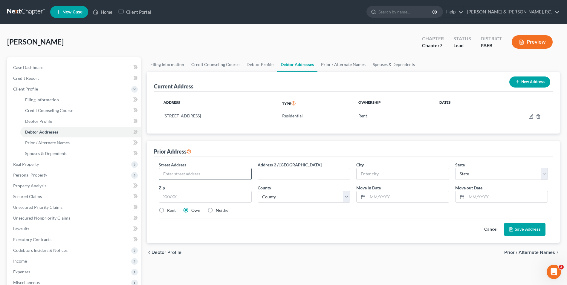
click at [203, 175] on input "text" at bounding box center [205, 173] width 92 height 11
type input "[STREET_ADDRESS]"
type input "[GEOGRAPHIC_DATA]"
select select "39"
type input "18101"
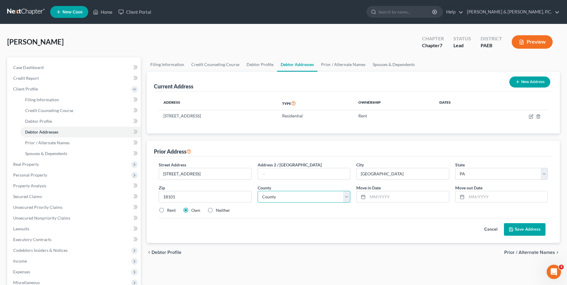
click at [310, 198] on select "County [GEOGRAPHIC_DATA] [GEOGRAPHIC_DATA] [GEOGRAPHIC_DATA] [GEOGRAPHIC_DATA] …" at bounding box center [303, 197] width 93 height 12
select select "38"
click at [257, 191] on select "County [GEOGRAPHIC_DATA] [GEOGRAPHIC_DATA] [GEOGRAPHIC_DATA] [GEOGRAPHIC_DATA] …" at bounding box center [303, 197] width 93 height 12
click at [167, 211] on label "Rent" at bounding box center [171, 210] width 9 height 6
click at [169, 211] on input "Rent" at bounding box center [171, 209] width 4 height 4
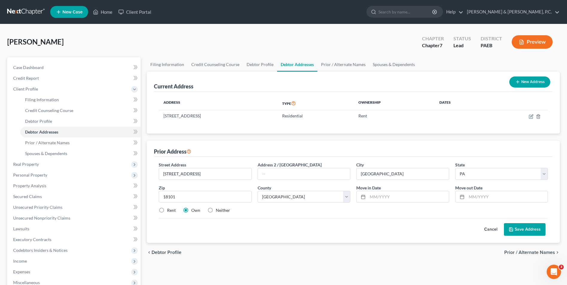
radio input "true"
click at [492, 200] on input "text" at bounding box center [506, 196] width 81 height 11
type input "06/2025"
click at [370, 198] on input "text" at bounding box center [407, 196] width 81 height 11
type input "6//2022"
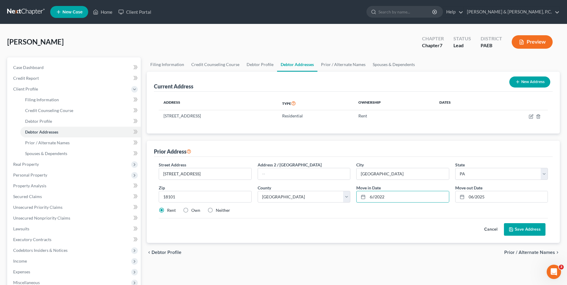
click at [532, 231] on button "Save Address" at bounding box center [525, 229] width 42 height 13
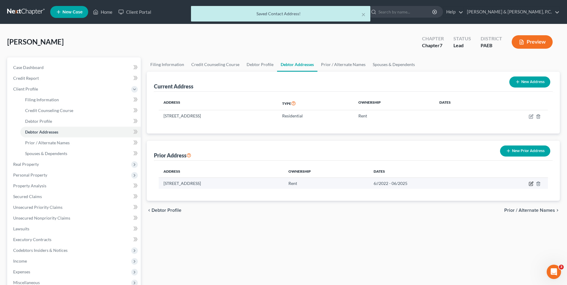
click at [532, 184] on icon "button" at bounding box center [531, 184] width 4 height 4
select select "39"
select select "38"
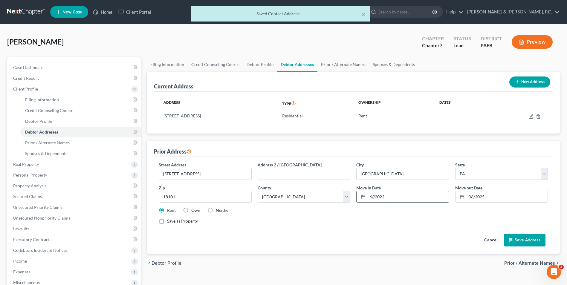
click at [374, 197] on input "6//2022" at bounding box center [407, 196] width 81 height 11
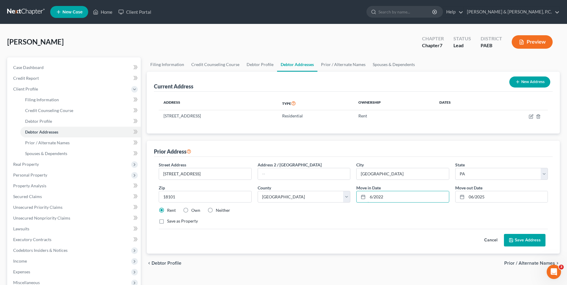
type input "6/2022"
click at [536, 245] on button "Save Address" at bounding box center [525, 240] width 42 height 13
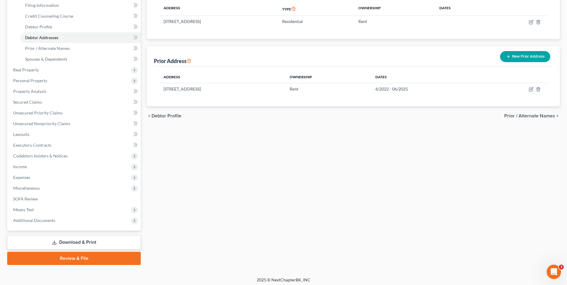
scroll to position [97, 0]
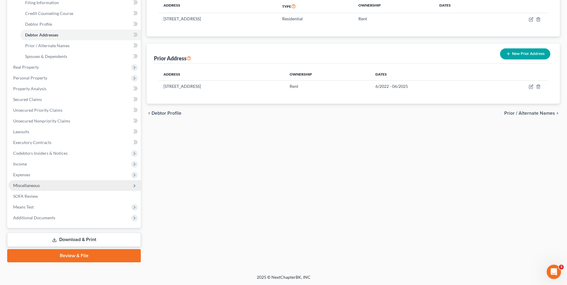
click at [32, 184] on span "Miscellaneous" at bounding box center [26, 185] width 27 height 5
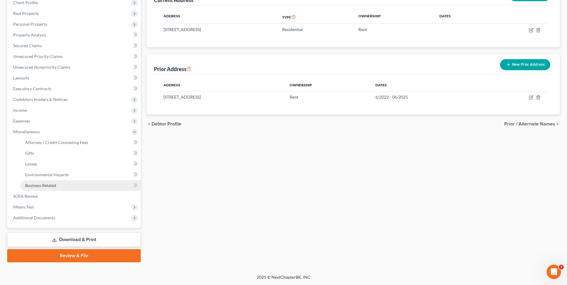
scroll to position [86, 0]
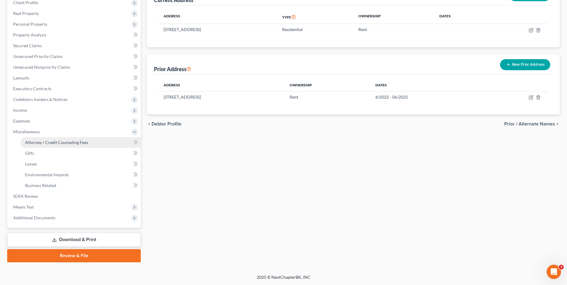
click at [50, 142] on span "Attorney / Credit Counseling Fees" at bounding box center [56, 142] width 63 height 5
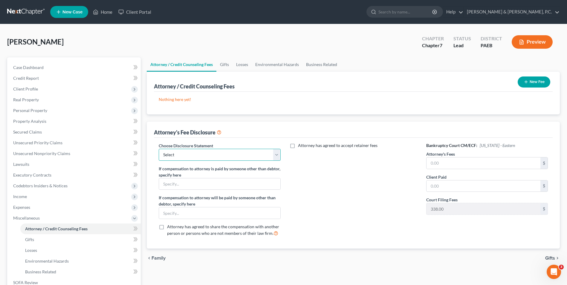
click at [277, 156] on select "Select Disclosure" at bounding box center [220, 155] width 122 height 12
select select "0"
click at [159, 149] on select "Select Disclosure" at bounding box center [220, 155] width 122 height 12
click at [458, 162] on input "text" at bounding box center [483, 162] width 114 height 11
type input "1,362"
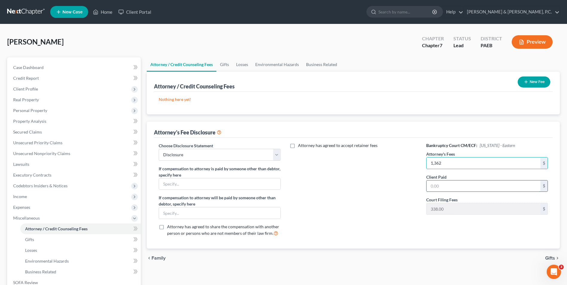
click at [456, 182] on input "text" at bounding box center [483, 185] width 114 height 11
type input "338"
click at [347, 188] on div "Attorney has agreed to accept retainer fees" at bounding box center [352, 191] width 133 height 99
click at [536, 85] on button "New Fee" at bounding box center [533, 81] width 33 height 11
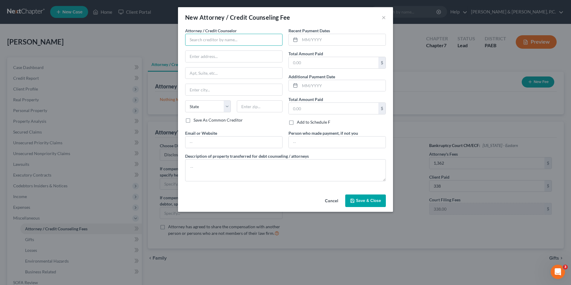
click at [222, 44] on input "text" at bounding box center [233, 40] width 97 height 12
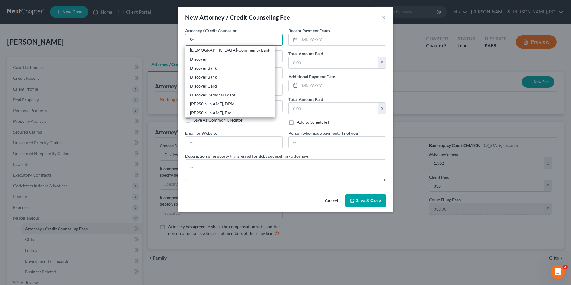
type input "[PERSON_NAME], Esq."
type input "[PERSON_NAME] & [PERSON_NAME], P.C."
type input "[STREET_ADDRESS][PERSON_NAME]"
type input "Phillipsburg"
select select "33"
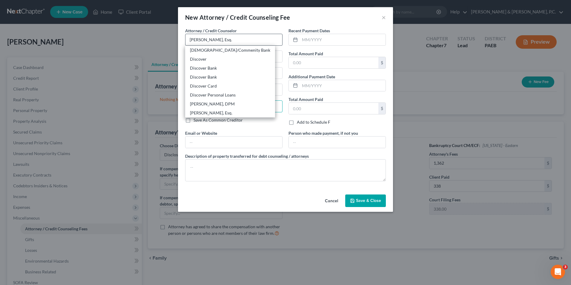
type input "08865"
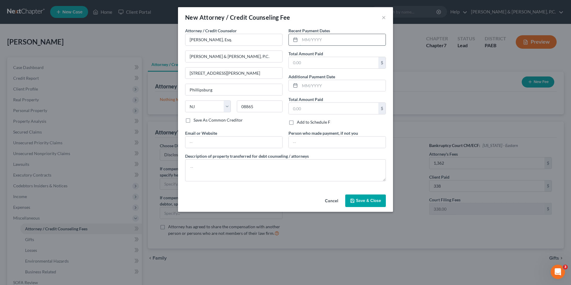
click at [324, 41] on input "text" at bounding box center [343, 39] width 86 height 11
type input "[DATE]"
click at [312, 63] on input "text" at bounding box center [334, 62] width 90 height 11
type input "1,362.00"
click at [367, 205] on button "Save & Close" at bounding box center [365, 200] width 41 height 13
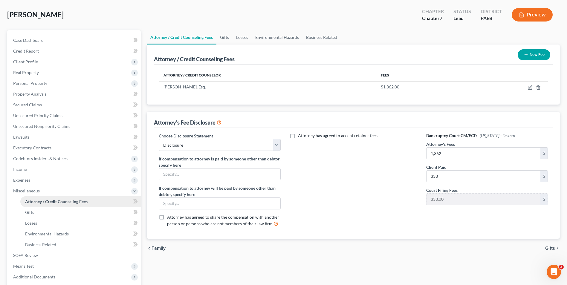
scroll to position [27, 0]
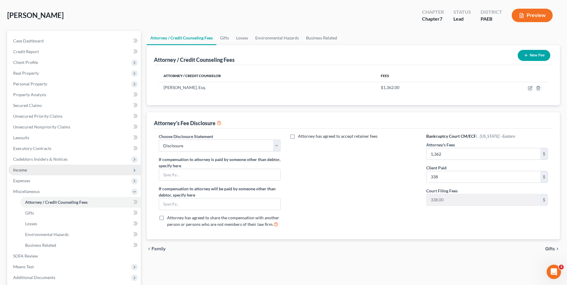
click at [33, 172] on span "Income" at bounding box center [74, 170] width 132 height 11
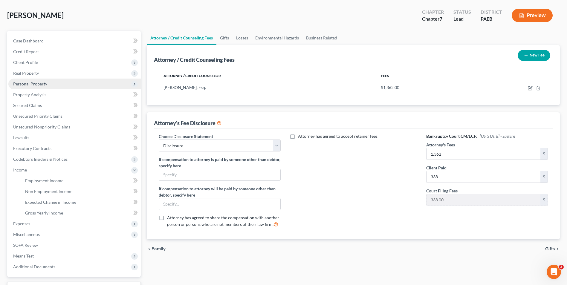
click at [37, 84] on span "Personal Property" at bounding box center [30, 83] width 34 height 5
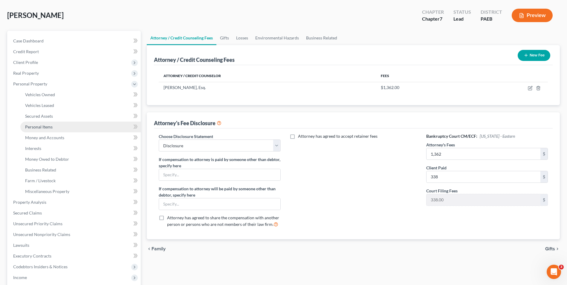
click at [43, 130] on link "Personal Items" at bounding box center [80, 127] width 120 height 11
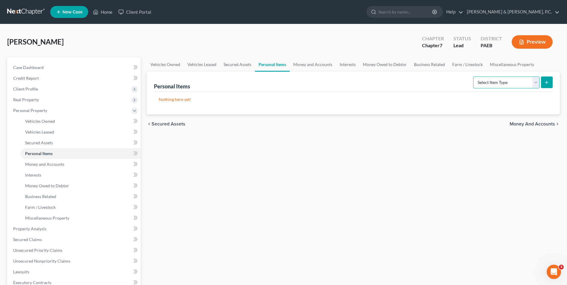
click at [537, 83] on select "Select Item Type Clothing Collectibles Of Value Electronics Firearms Household …" at bounding box center [506, 82] width 66 height 12
select select "household_goods"
click at [473, 76] on select "Select Item Type Clothing Collectibles Of Value Electronics Firearms Household …" at bounding box center [506, 82] width 66 height 12
click at [547, 83] on icon "submit" at bounding box center [546, 82] width 5 height 5
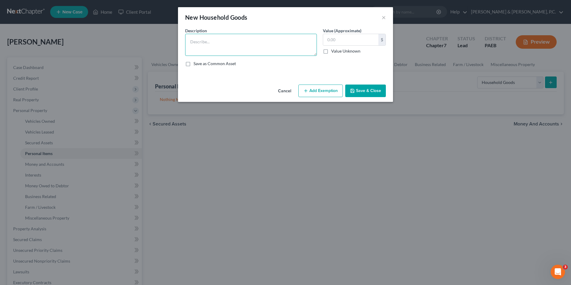
click at [256, 45] on textarea at bounding box center [251, 45] width 132 height 22
type textarea "Misc. furniture"
click at [334, 44] on input "text" at bounding box center [350, 39] width 55 height 11
type input "800"
click at [326, 90] on button "Add Exemption" at bounding box center [320, 91] width 44 height 13
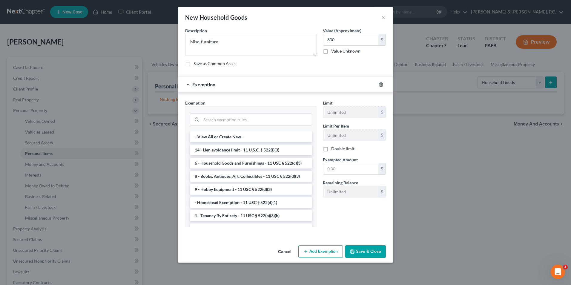
click at [244, 164] on li "6 - Household Goods and Furnishings - 11 USC § 522(d)(3)" at bounding box center [251, 163] width 122 height 11
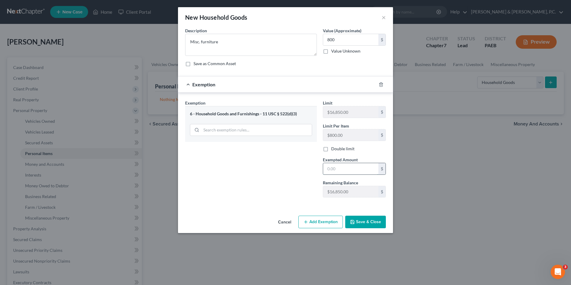
click at [339, 167] on input "text" at bounding box center [350, 168] width 55 height 11
type input "800.00"
click at [378, 224] on button "Save & Close" at bounding box center [365, 222] width 41 height 13
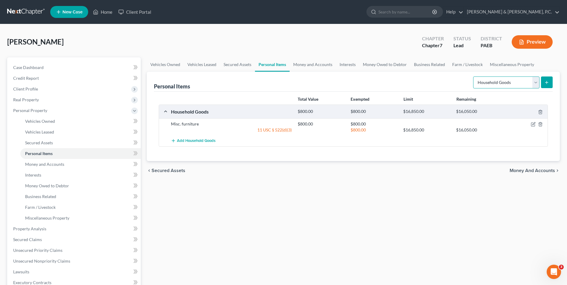
click at [535, 84] on select "Select Item Type Clothing Collectibles Of Value Electronics Firearms Household …" at bounding box center [506, 82] width 66 height 12
select select "electronics"
click at [473, 76] on select "Select Item Type Clothing Collectibles Of Value Electronics Firearms Household …" at bounding box center [506, 82] width 66 height 12
click at [546, 82] on icon "submit" at bounding box center [546, 82] width 5 height 5
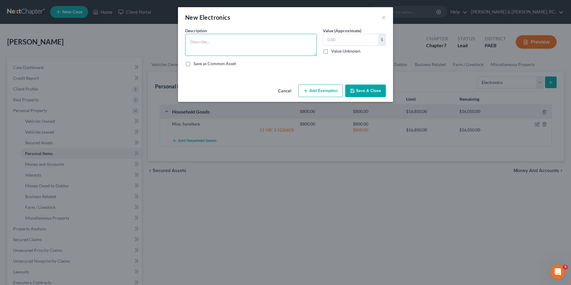
click at [254, 50] on textarea at bounding box center [251, 45] width 132 height 22
type textarea "2 TVs"
click at [339, 40] on input "text" at bounding box center [350, 39] width 55 height 11
type input "200.00"
click at [323, 88] on button "Add Exemption" at bounding box center [320, 91] width 44 height 13
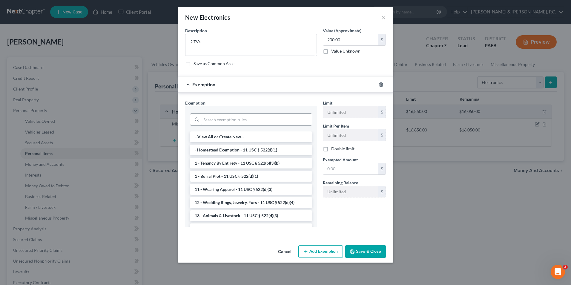
click at [240, 117] on input "search" at bounding box center [256, 119] width 110 height 11
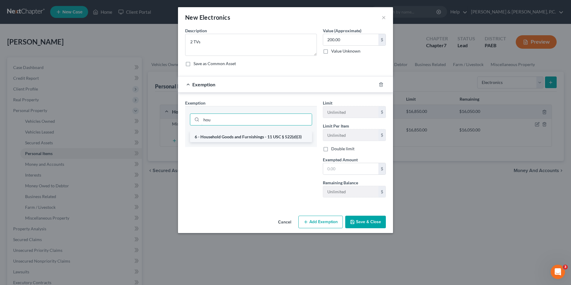
type input "hou"
click at [226, 136] on li "6 - Household Goods and Furnishings - 11 USC § 522(d)(3)" at bounding box center [251, 136] width 122 height 11
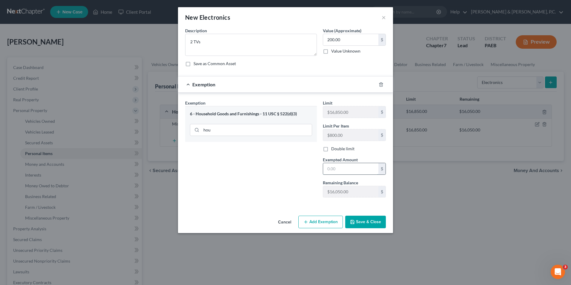
click at [356, 170] on input "text" at bounding box center [350, 168] width 55 height 11
type input "200.00"
click at [360, 220] on button "Save & Close" at bounding box center [365, 222] width 41 height 13
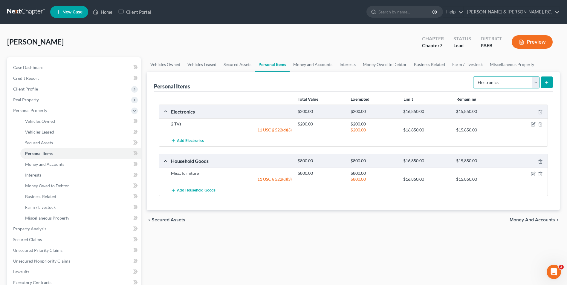
click at [536, 84] on select "Select Item Type Clothing Collectibles Of Value Electronics Firearms Household …" at bounding box center [506, 82] width 66 height 12
select select "jewelry"
click at [473, 76] on select "Select Item Type Clothing Collectibles Of Value Electronics Firearms Household …" at bounding box center [506, 82] width 66 height 12
click at [545, 85] on button "submit" at bounding box center [547, 82] width 12 height 12
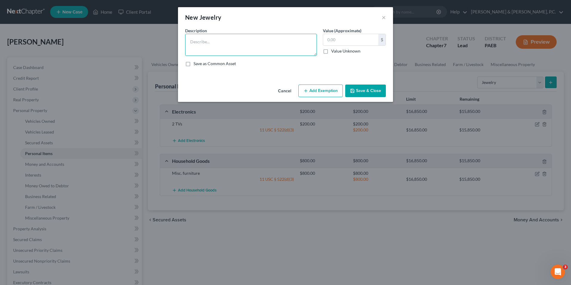
click at [243, 47] on textarea at bounding box center [251, 45] width 132 height 22
type textarea "M"
type textarea "Watch and earrings"
click at [339, 42] on input "text" at bounding box center [350, 39] width 55 height 11
type input "100.00"
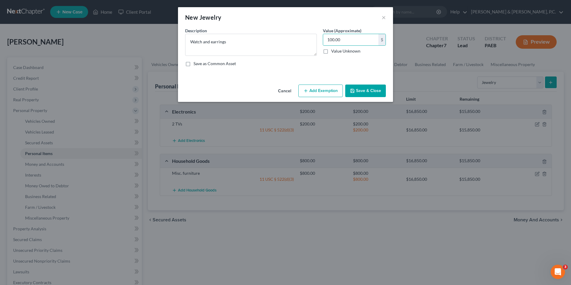
click at [324, 92] on button "Add Exemption" at bounding box center [320, 91] width 44 height 13
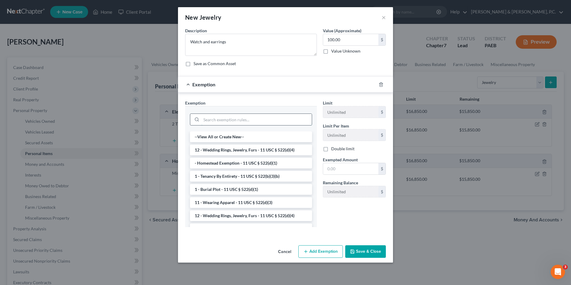
click at [233, 122] on input "search" at bounding box center [256, 119] width 110 height 11
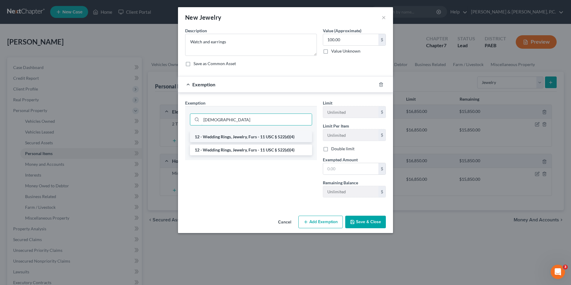
type input "[DEMOGRAPHIC_DATA]"
click at [242, 137] on li "12 - Wedding Rings, Jewelry, Furs - 11 USC § 522(d)(4)" at bounding box center [251, 136] width 122 height 11
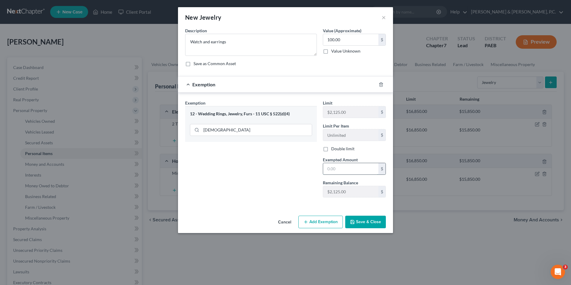
click at [364, 173] on input "text" at bounding box center [350, 168] width 55 height 11
type input "100.00"
click at [368, 226] on button "Save & Close" at bounding box center [365, 222] width 41 height 13
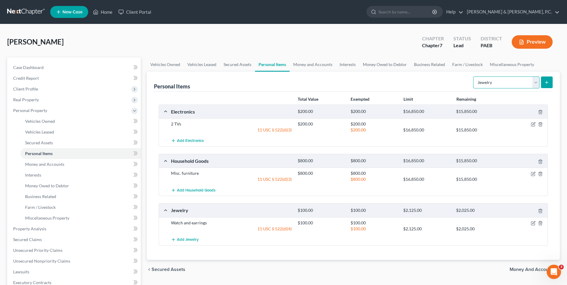
click at [535, 82] on select "Select Item Type Clothing Collectibles Of Value Electronics Firearms Household …" at bounding box center [506, 82] width 66 height 12
select select "clothing"
click at [473, 76] on select "Select Item Type Clothing Collectibles Of Value Electronics Firearms Household …" at bounding box center [506, 82] width 66 height 12
click at [546, 82] on line "submit" at bounding box center [546, 82] width 0 height 3
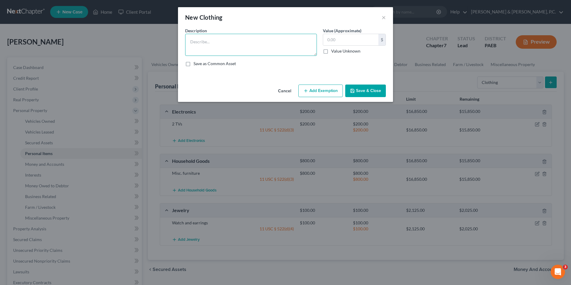
click at [273, 45] on textarea at bounding box center [251, 45] width 132 height 22
type textarea "Misc. clothing"
click at [343, 42] on input "text" at bounding box center [350, 39] width 55 height 11
type input "150.00"
click at [325, 92] on button "Add Exemption" at bounding box center [320, 91] width 44 height 13
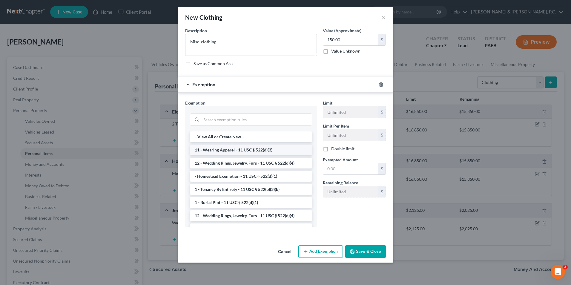
click at [248, 150] on li "11 - Wearing Apparel - 11 USC § 522(d)(3)" at bounding box center [251, 150] width 122 height 11
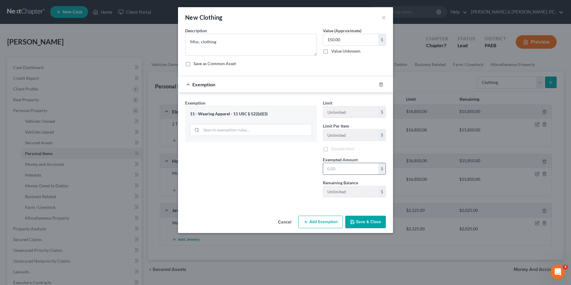
click at [326, 170] on input "text" at bounding box center [350, 168] width 55 height 11
type input "150.00"
click at [358, 224] on button "Save & Close" at bounding box center [365, 222] width 41 height 13
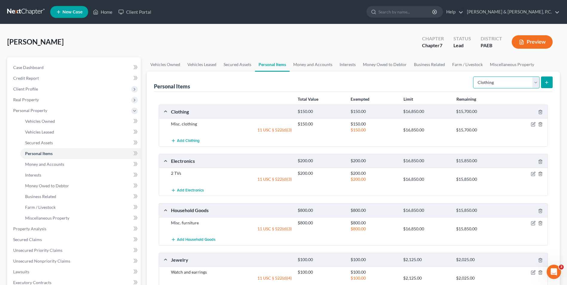
click at [534, 85] on select "Select Item Type Clothing Collectibles Of Value Electronics Firearms Household …" at bounding box center [506, 82] width 66 height 12
select select "sports_and_hobby_equipment"
click at [473, 76] on select "Select Item Type Clothing Collectibles Of Value Electronics Firearms Household …" at bounding box center [506, 82] width 66 height 12
click at [547, 84] on icon "submit" at bounding box center [546, 82] width 5 height 5
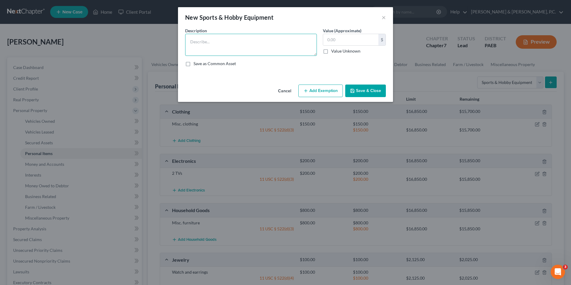
click at [283, 44] on textarea at bounding box center [251, 45] width 132 height 22
type textarea "Misc. gym equipment"
click at [340, 40] on input "text" at bounding box center [350, 39] width 55 height 11
type input "100"
click at [336, 88] on button "Add Exemption" at bounding box center [320, 91] width 44 height 13
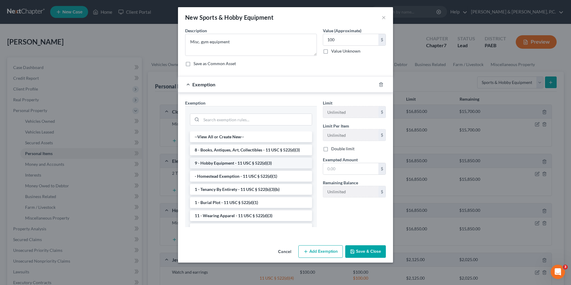
click at [256, 163] on li "9 - Hobby Equipment - 11 USC § 522(d)(3)" at bounding box center [251, 163] width 122 height 11
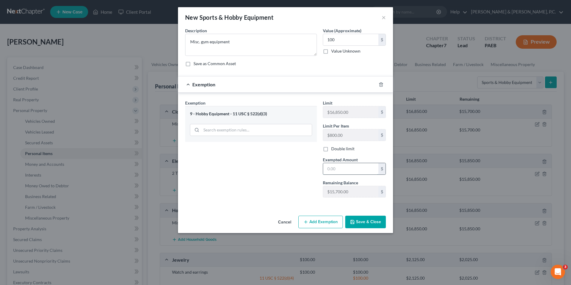
click at [338, 172] on input "text" at bounding box center [350, 168] width 55 height 11
type input "100"
click at [371, 219] on button "Save & Close" at bounding box center [365, 222] width 41 height 13
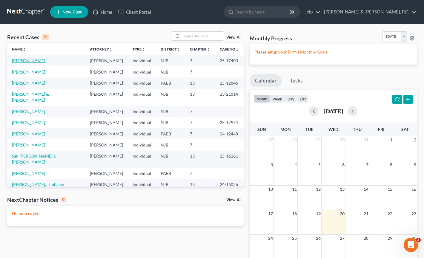
click at [31, 62] on link "[PERSON_NAME]" at bounding box center [28, 60] width 33 height 5
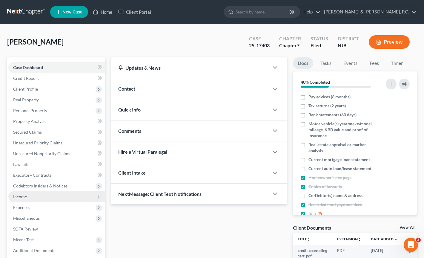
click at [31, 195] on span "Income" at bounding box center [56, 196] width 97 height 11
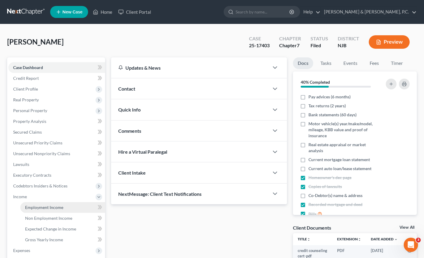
click at [57, 206] on span "Employment Income" at bounding box center [44, 207] width 38 height 5
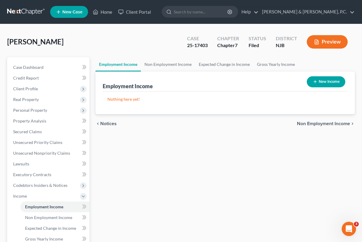
click at [318, 82] on button "New Income" at bounding box center [326, 81] width 39 height 11
select select "0"
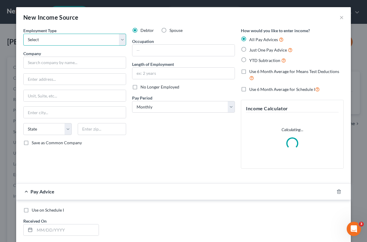
click at [119, 38] on select "Select Full or Part Time Employment Self Employment" at bounding box center [74, 40] width 103 height 12
select select "1"
click at [23, 34] on select "Select Full or Part Time Employment Self Employment" at bounding box center [74, 40] width 103 height 12
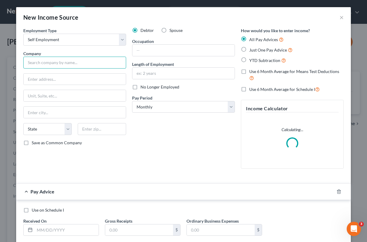
click at [96, 62] on input "text" at bounding box center [74, 63] width 103 height 12
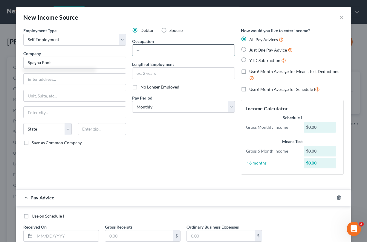
click at [134, 51] on input "text" at bounding box center [183, 50] width 102 height 11
type input "Spagna Pools"
type input "Owner"
click at [132, 70] on input "text" at bounding box center [183, 73] width 102 height 11
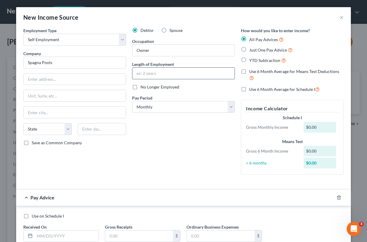
type input "1 year"
click at [281, 12] on div "New Income Source ×" at bounding box center [183, 17] width 334 height 20
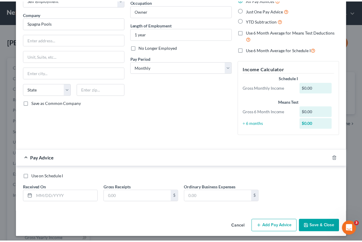
scroll to position [42, 0]
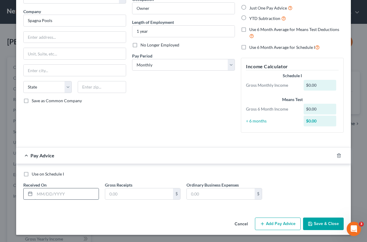
click at [47, 194] on input "text" at bounding box center [67, 194] width 64 height 11
type input "6/30/25"
drag, startPoint x: 200, startPoint y: 124, endPoint x: 196, endPoint y: 153, distance: 29.0
click at [200, 124] on div "Debtor Spouse Occupation Owner Length of Employment 1 year No Longer Employed P…" at bounding box center [183, 61] width 109 height 152
paste input "18,687.58"
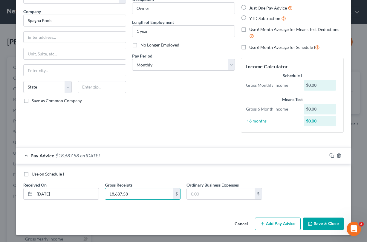
type input "18,687.58"
click at [202, 196] on input "text" at bounding box center [221, 194] width 68 height 11
paste input "19,019.65"
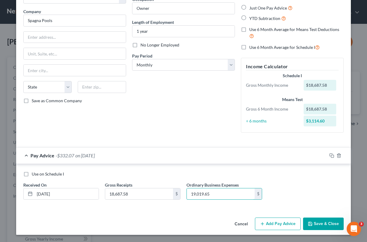
type input "19,019.65"
click at [324, 225] on button "Save & Close" at bounding box center [323, 224] width 41 height 13
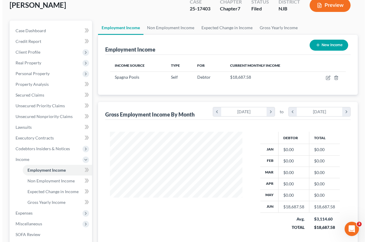
scroll to position [28, 0]
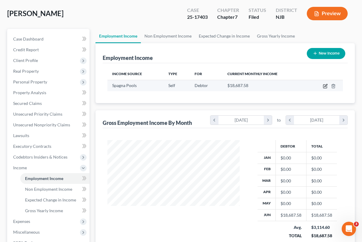
click at [325, 88] on icon "button" at bounding box center [325, 86] width 5 height 5
select select "1"
select select "0"
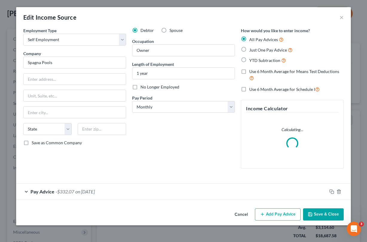
scroll to position [107, 146]
click at [331, 193] on icon "button" at bounding box center [331, 192] width 5 height 5
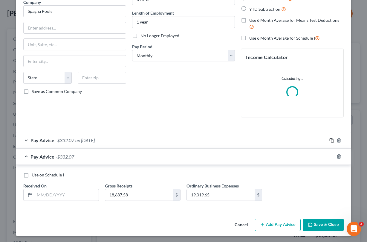
scroll to position [52, 0]
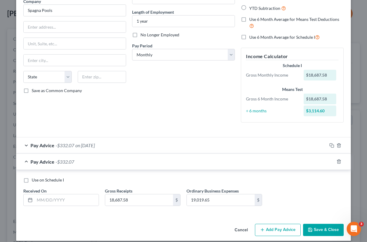
drag, startPoint x: 254, startPoint y: 142, endPoint x: 247, endPoint y: 146, distance: 8.1
click at [254, 142] on div "Pay Advice -$332.07 on [DATE]" at bounding box center [171, 146] width 311 height 16
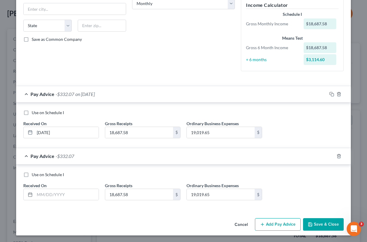
scroll to position [104, 0]
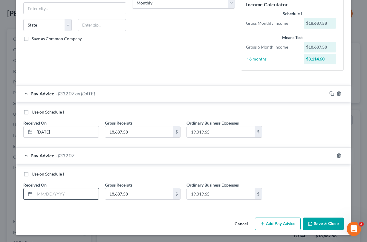
paste input "[DATE]"
type input "[DATE]"
drag, startPoint x: 232, startPoint y: 169, endPoint x: 229, endPoint y: 170, distance: 3.6
click at [232, 169] on div "Use on Schedule I Received On * 05/31/2025 Gross Receipts 18,687.58 $ Ordinary …" at bounding box center [183, 187] width 334 height 46
click at [137, 194] on input "18,687.58" at bounding box center [139, 194] width 68 height 11
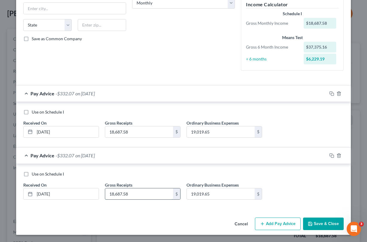
paste input "7,059.81"
type input "17,059.81"
click at [248, 174] on div "Use on Schedule I" at bounding box center [183, 174] width 320 height 6
click at [197, 193] on input "19,019.65" at bounding box center [221, 194] width 68 height 11
paste input "6,374.57"
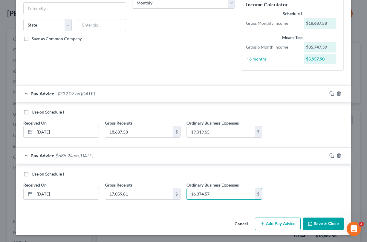
type input "16,374.57"
click at [329, 156] on icon "button" at bounding box center [331, 156] width 5 height 5
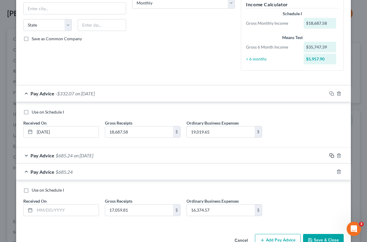
scroll to position [120, 0]
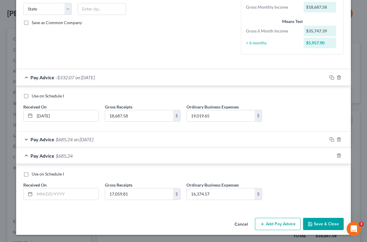
drag, startPoint x: 229, startPoint y: 158, endPoint x: 202, endPoint y: 165, distance: 27.2
click at [229, 158] on div "Pay Advice $685.24" at bounding box center [175, 156] width 318 height 16
paste input "[DATE]"
type input "[DATE]"
click at [197, 162] on div "Pay Advice $685.24 on 04/30/2025" at bounding box center [171, 156] width 311 height 16
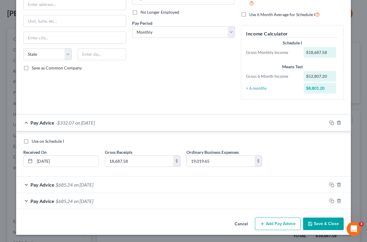
scroll to position [75, 0]
click at [264, 227] on button "Add Pay Advice" at bounding box center [278, 224] width 46 height 13
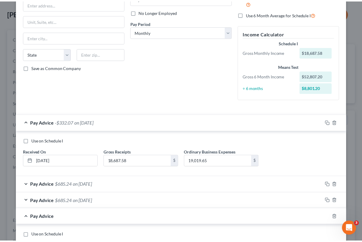
scroll to position [137, 0]
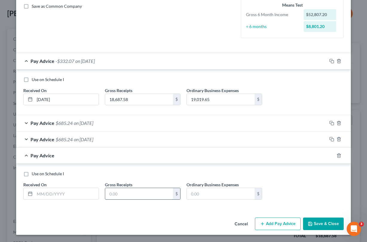
paste input "17,947.19"
type input "17,947.19"
click at [213, 195] on input "text" at bounding box center [221, 193] width 68 height 11
type input "17,754.11"
click at [41, 192] on input "text" at bounding box center [67, 193] width 64 height 11
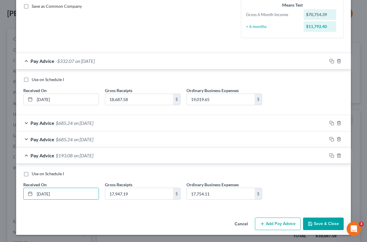
type input "4/30/25"
click at [317, 224] on button "Save & Close" at bounding box center [323, 224] width 41 height 13
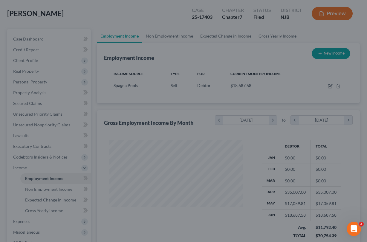
scroll to position [298533, 298496]
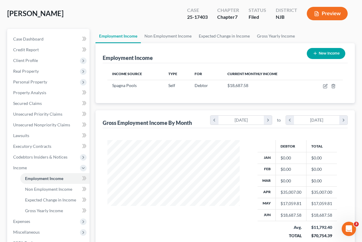
click at [243, 165] on div at bounding box center [174, 193] width 144 height 107
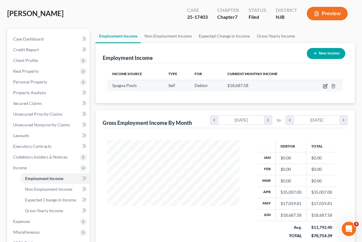
click at [326, 85] on icon "button" at bounding box center [326, 85] width 3 height 3
select select "1"
select select "0"
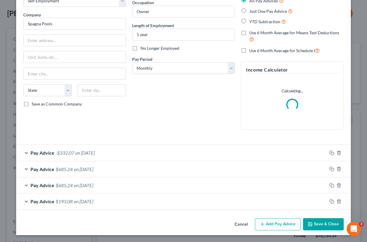
scroll to position [39, 0]
click at [280, 226] on button "Add Pay Advice" at bounding box center [278, 224] width 46 height 13
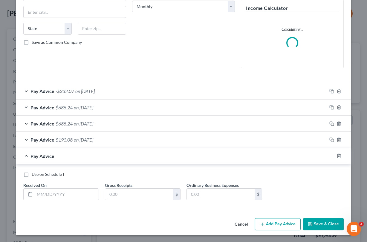
scroll to position [101, 0]
click at [51, 194] on input "text" at bounding box center [67, 194] width 64 height 11
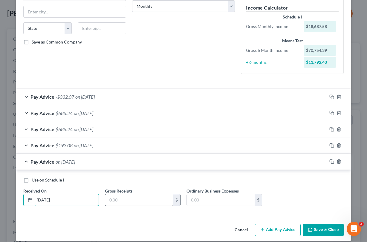
type input "3/31/25"
click at [123, 203] on input "text" at bounding box center [139, 200] width 68 height 11
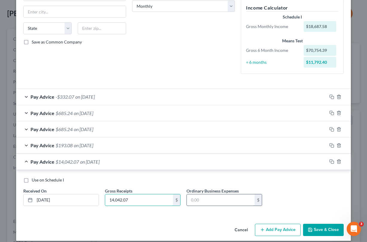
type input "14,042.07"
click at [228, 198] on input "text" at bounding box center [221, 200] width 68 height 11
type input "13,329.10"
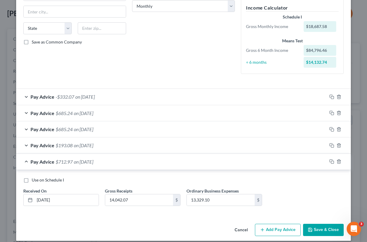
click at [275, 228] on button "Add Pay Advice" at bounding box center [278, 230] width 46 height 13
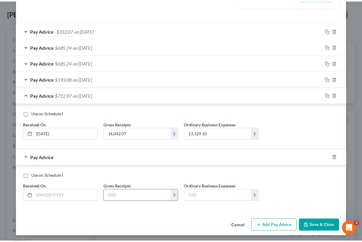
scroll to position [169, 0]
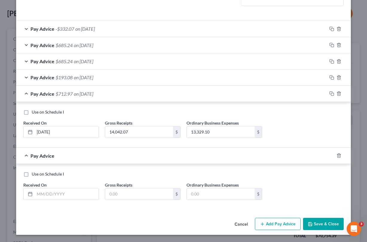
click at [235, 175] on div "Use on Schedule I" at bounding box center [183, 174] width 320 height 6
click at [86, 195] on input "text" at bounding box center [67, 194] width 64 height 11
type input "2/28/25"
click at [141, 194] on input "text" at bounding box center [139, 194] width 68 height 11
type input "13,560.57"
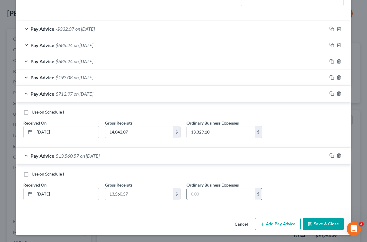
click at [201, 195] on input "text" at bounding box center [221, 194] width 68 height 11
type input "12,839.19"
click at [312, 224] on button "Save & Close" at bounding box center [323, 224] width 41 height 13
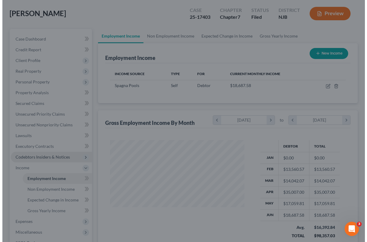
scroll to position [298533, 298496]
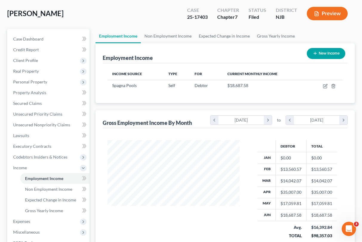
click at [225, 220] on div at bounding box center [174, 193] width 144 height 107
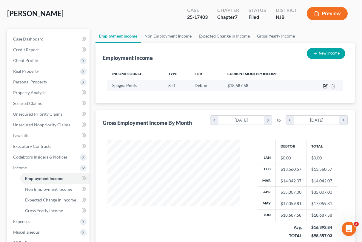
click at [324, 87] on icon "button" at bounding box center [325, 86] width 5 height 5
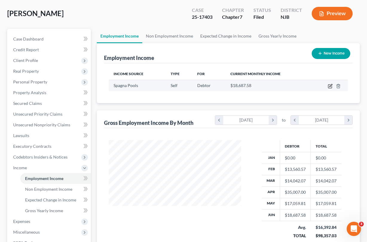
select select "1"
select select "0"
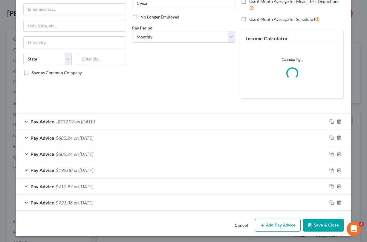
scroll to position [72, 0]
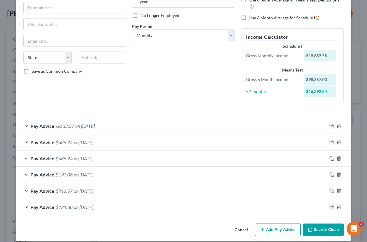
click at [280, 229] on button "Add Pay Advice" at bounding box center [278, 230] width 46 height 13
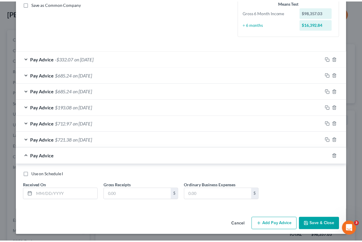
scroll to position [139, 0]
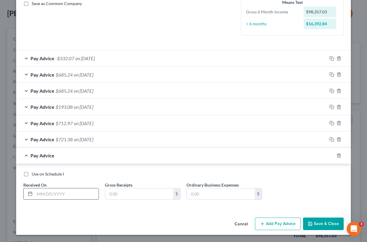
click at [58, 196] on input "text" at bounding box center [67, 194] width 64 height 11
type input "1/31/25"
click at [117, 196] on input "text" at bounding box center [139, 194] width 68 height 11
type input "15,343.29"
click at [204, 195] on input "text" at bounding box center [221, 194] width 68 height 11
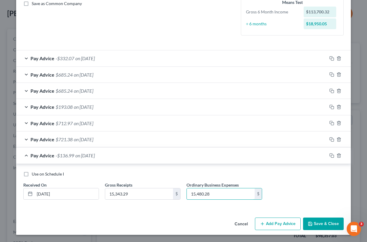
type input "15,480.28"
click at [319, 222] on button "Save & Close" at bounding box center [323, 224] width 41 height 13
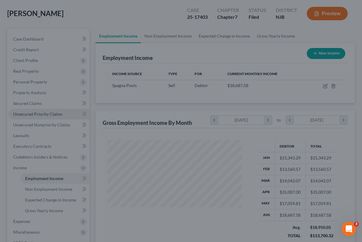
scroll to position [298533, 298496]
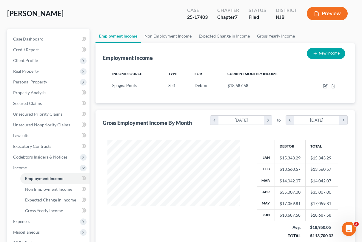
click at [225, 52] on div "Employment Income New Income" at bounding box center [225, 53] width 245 height 20
